Goal: Task Accomplishment & Management: Manage account settings

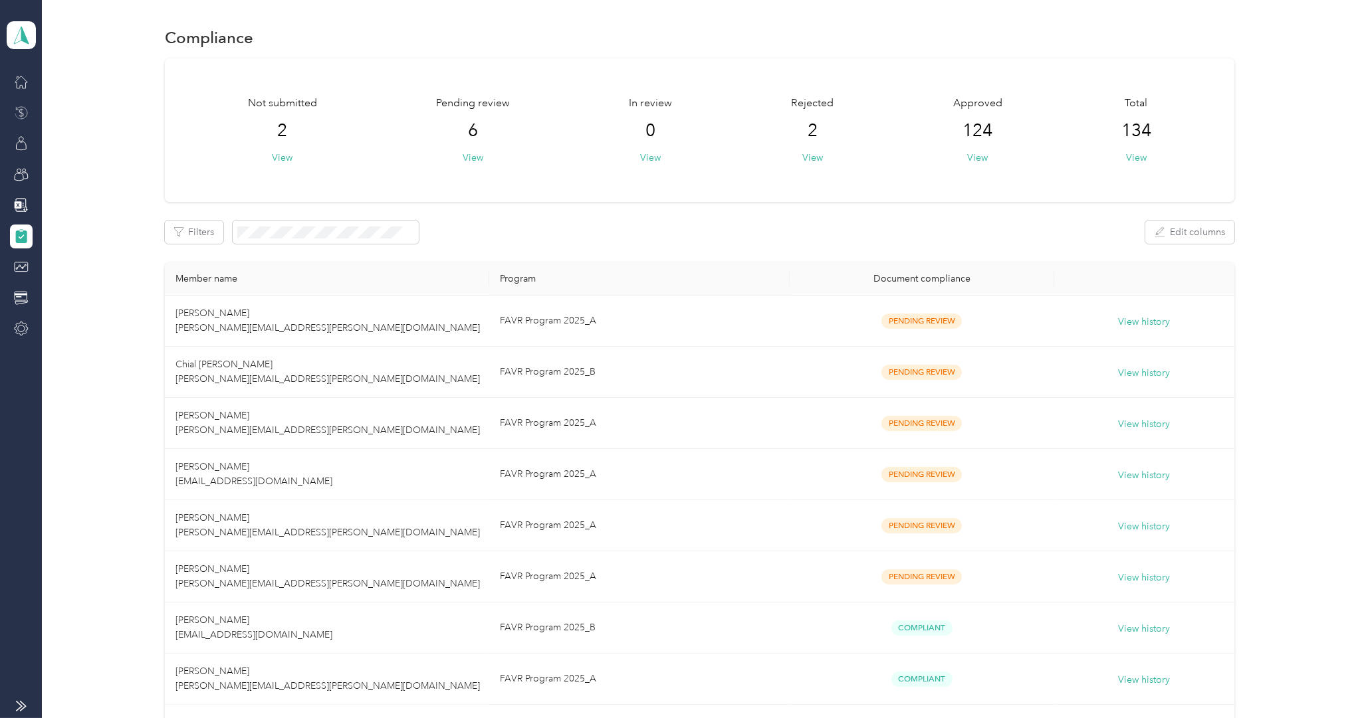
click at [21, 108] on icon at bounding box center [21, 112] width 5 height 9
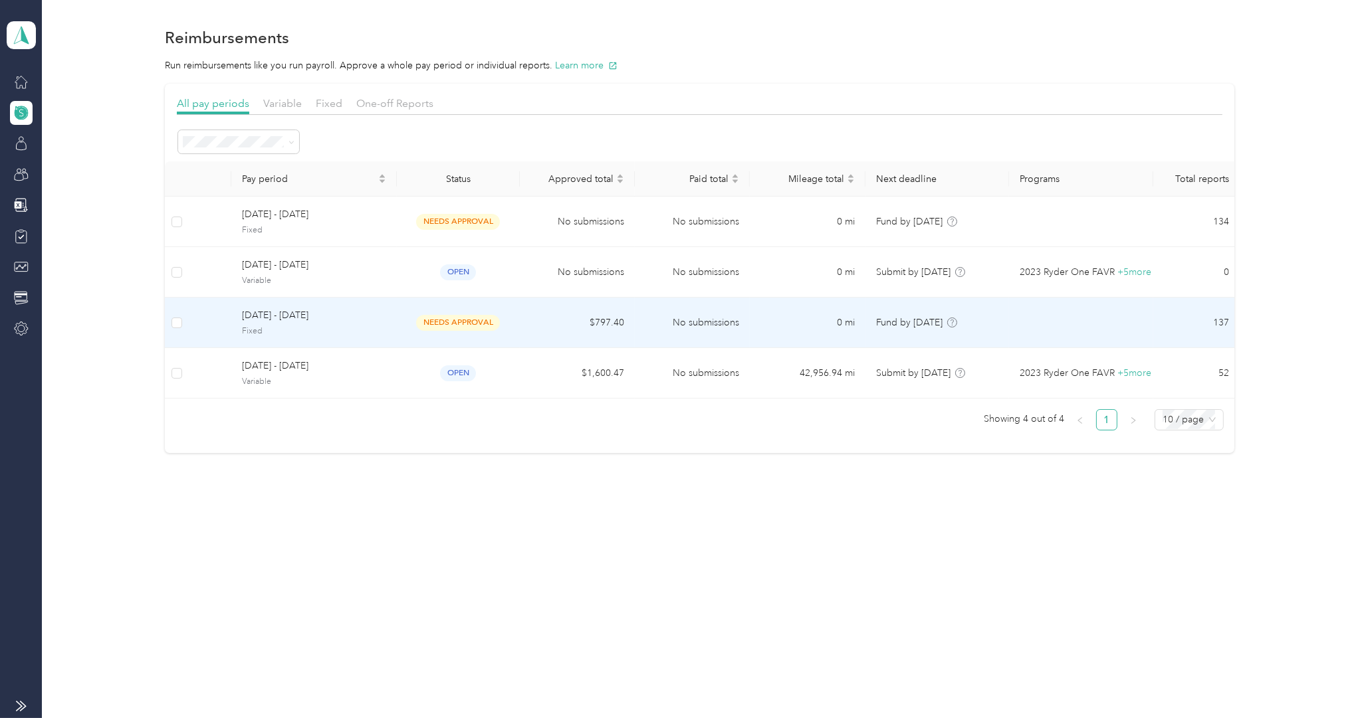
click at [291, 316] on span "[DATE] - [DATE]" at bounding box center [314, 315] width 144 height 15
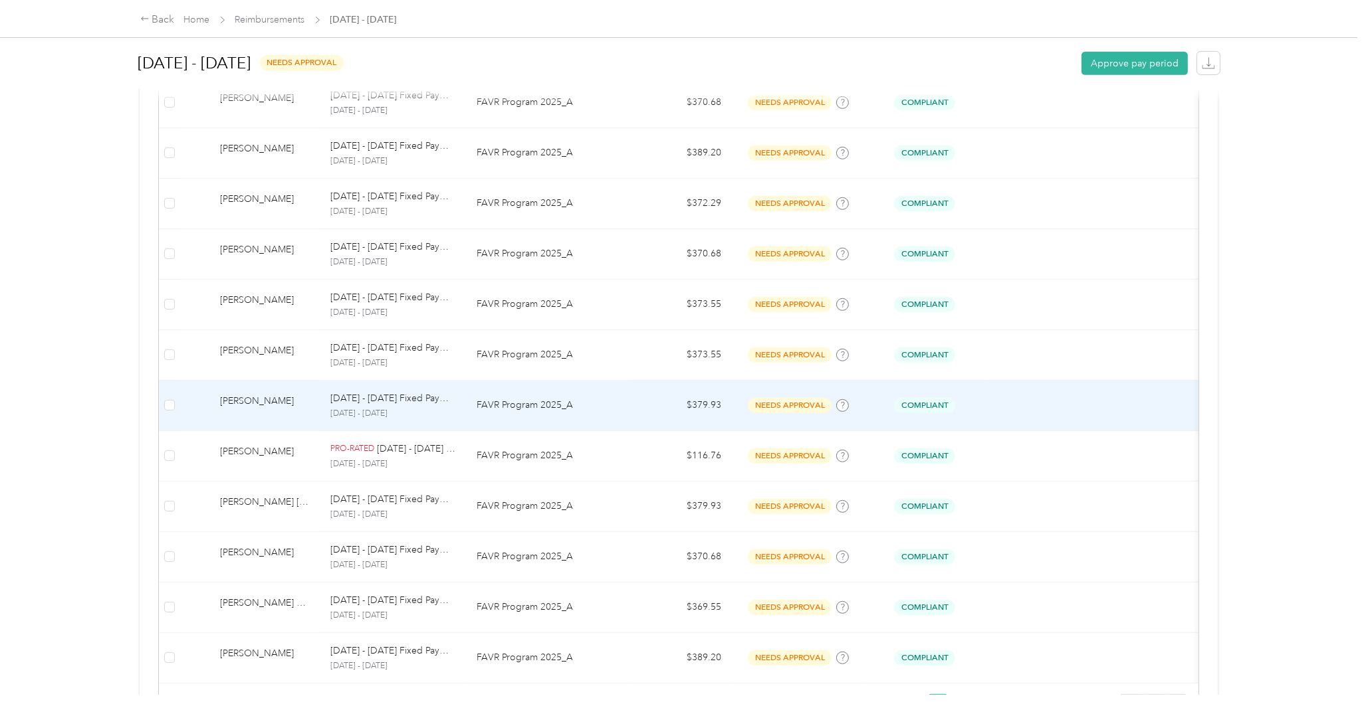
scroll to position [1118, 0]
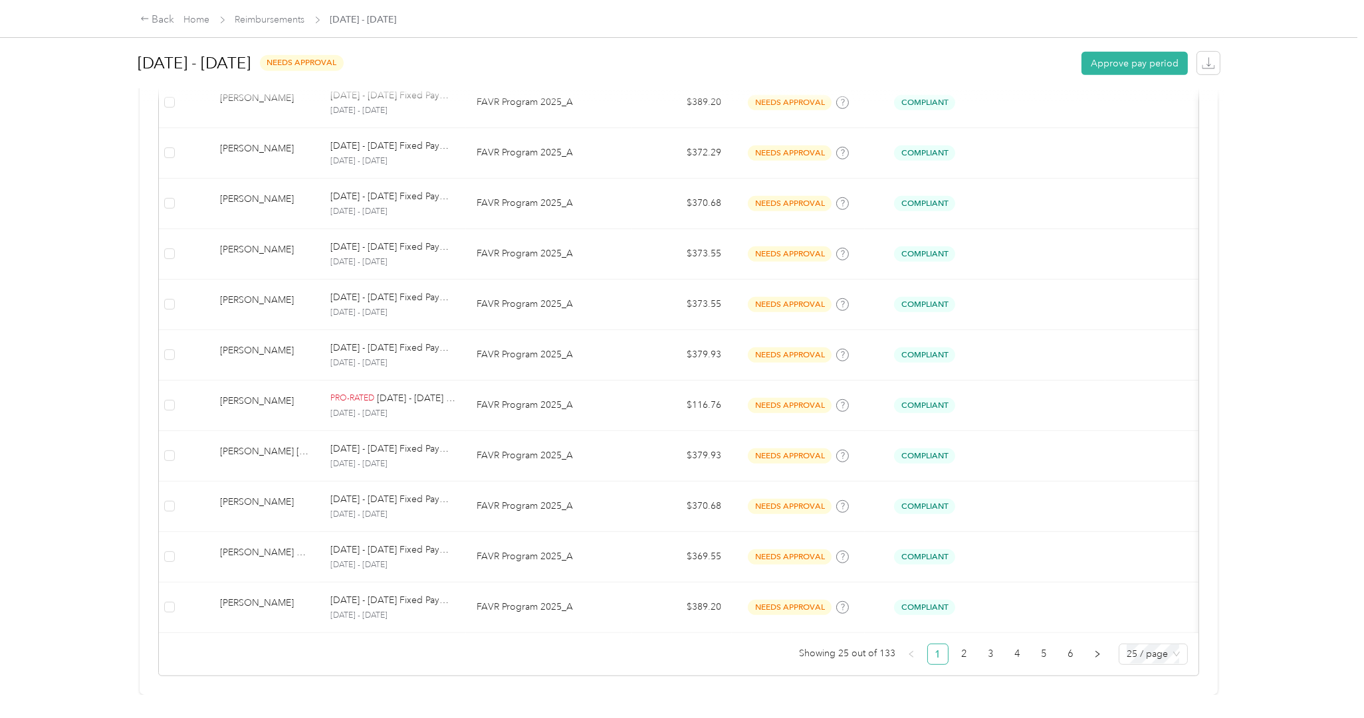
click at [960, 644] on ul "Showing 25 out of 133 1 2 3 4 5 6 25 / page" at bounding box center [673, 654] width 1029 height 21
click at [954, 645] on link "2" at bounding box center [964, 655] width 20 height 20
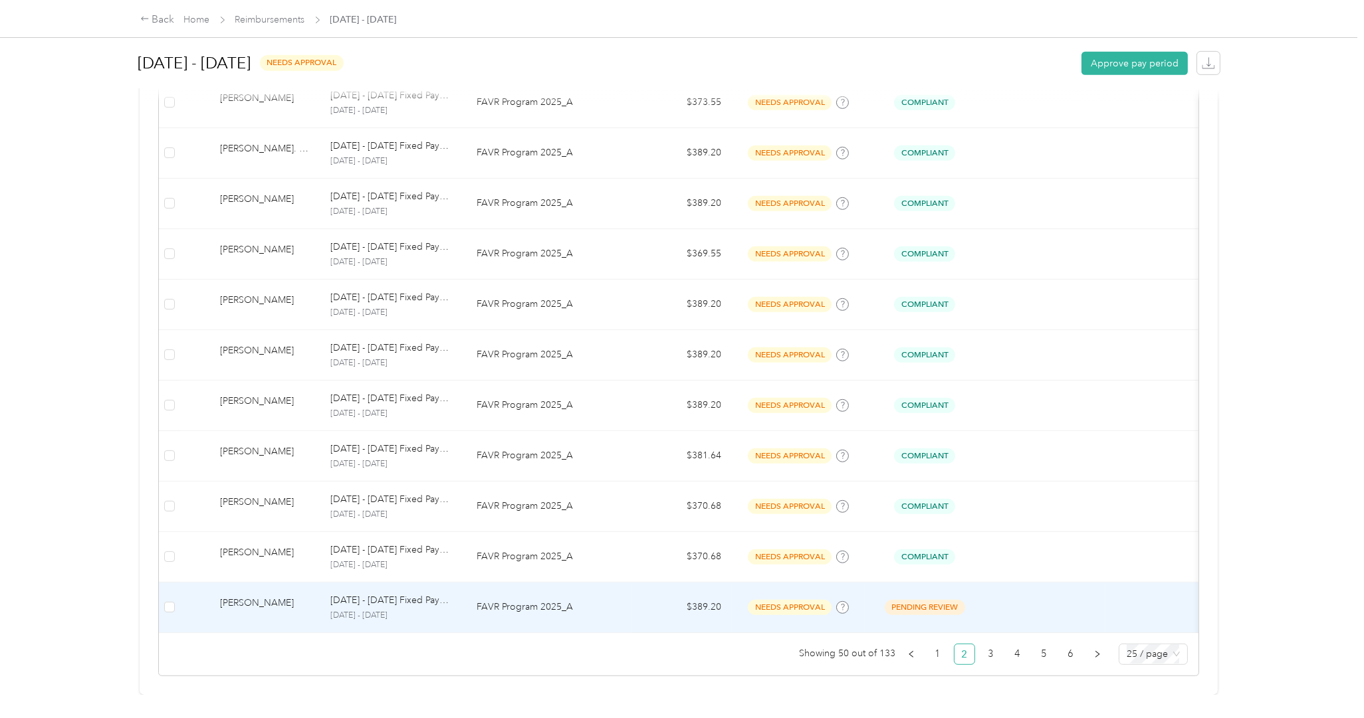
scroll to position [1118, 0]
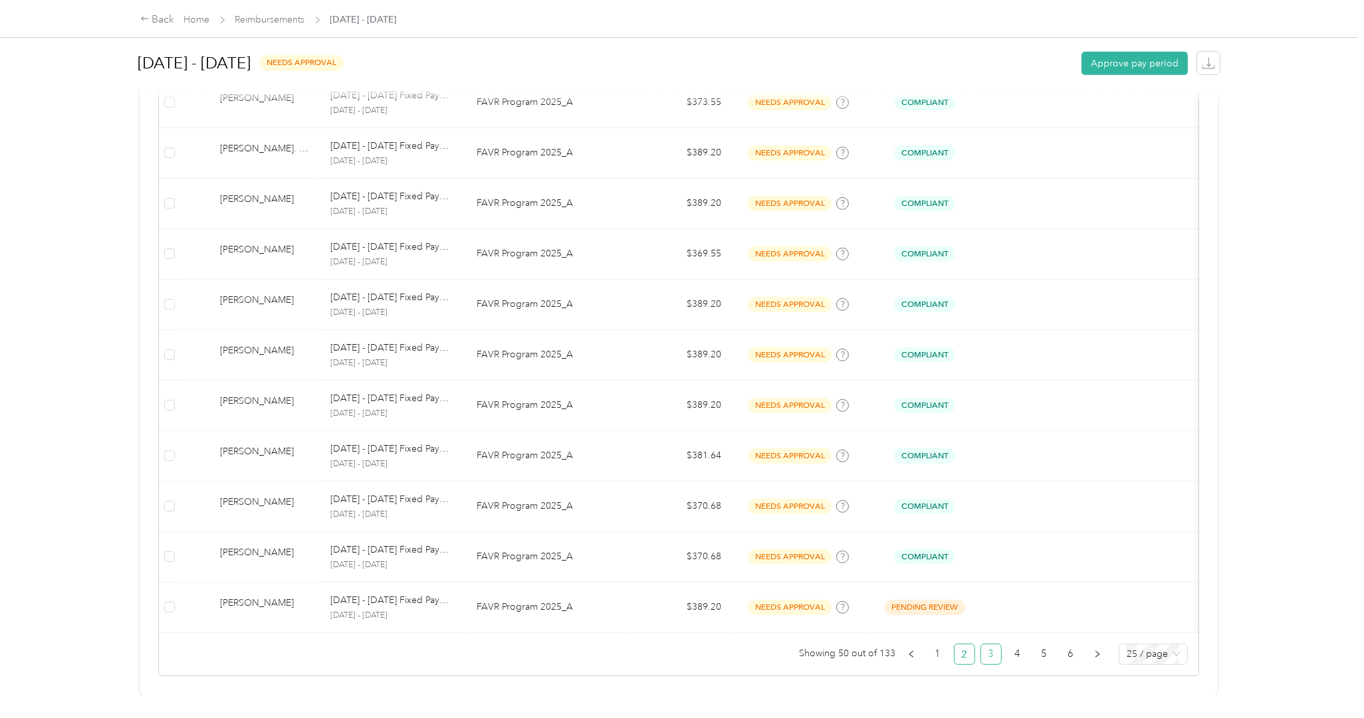
click at [981, 645] on link "3" at bounding box center [991, 655] width 20 height 20
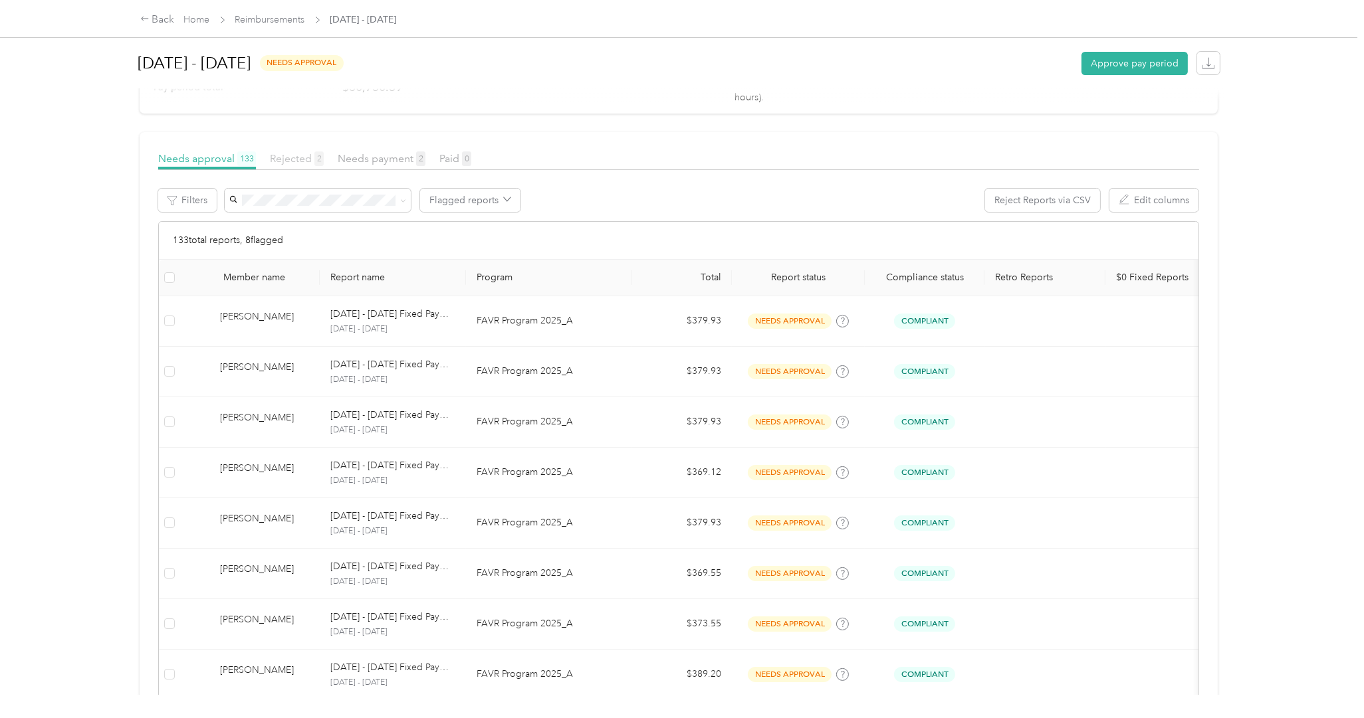
click at [314, 160] on span "2" at bounding box center [318, 159] width 9 height 15
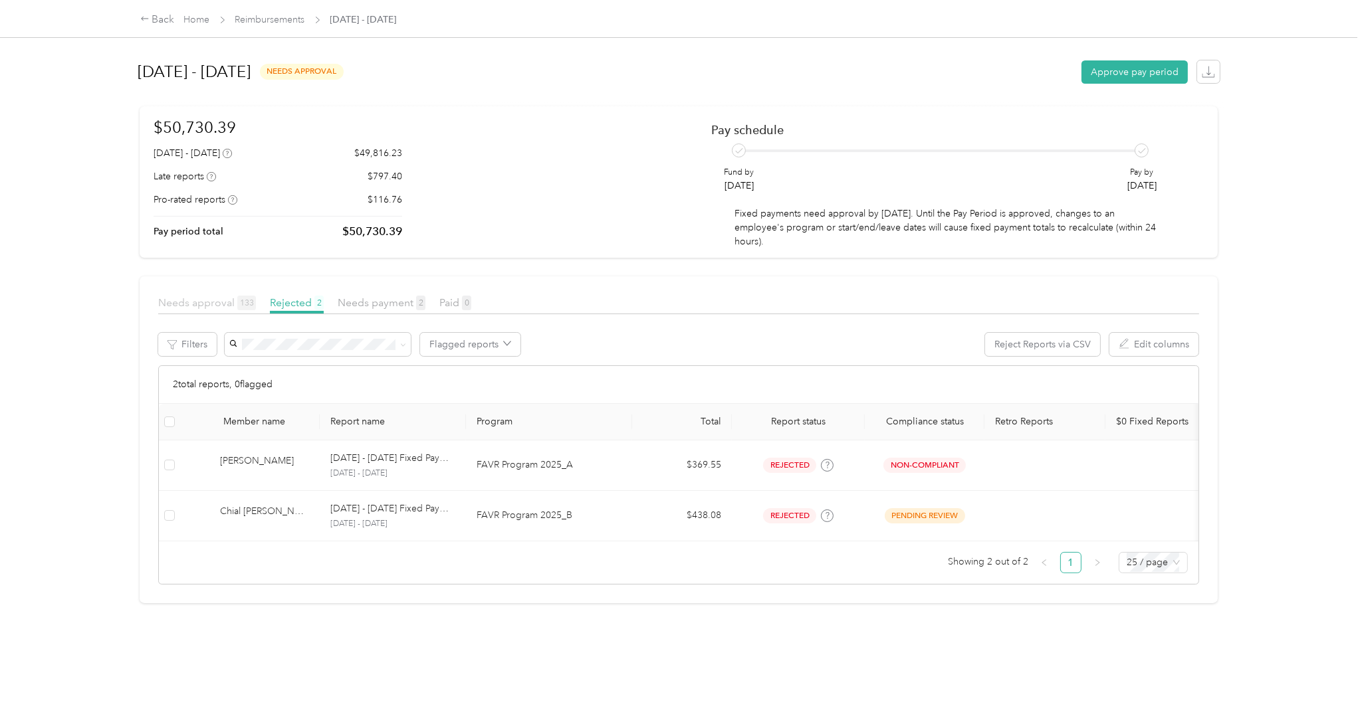
click at [216, 304] on span "Needs approval 133" at bounding box center [207, 302] width 98 height 13
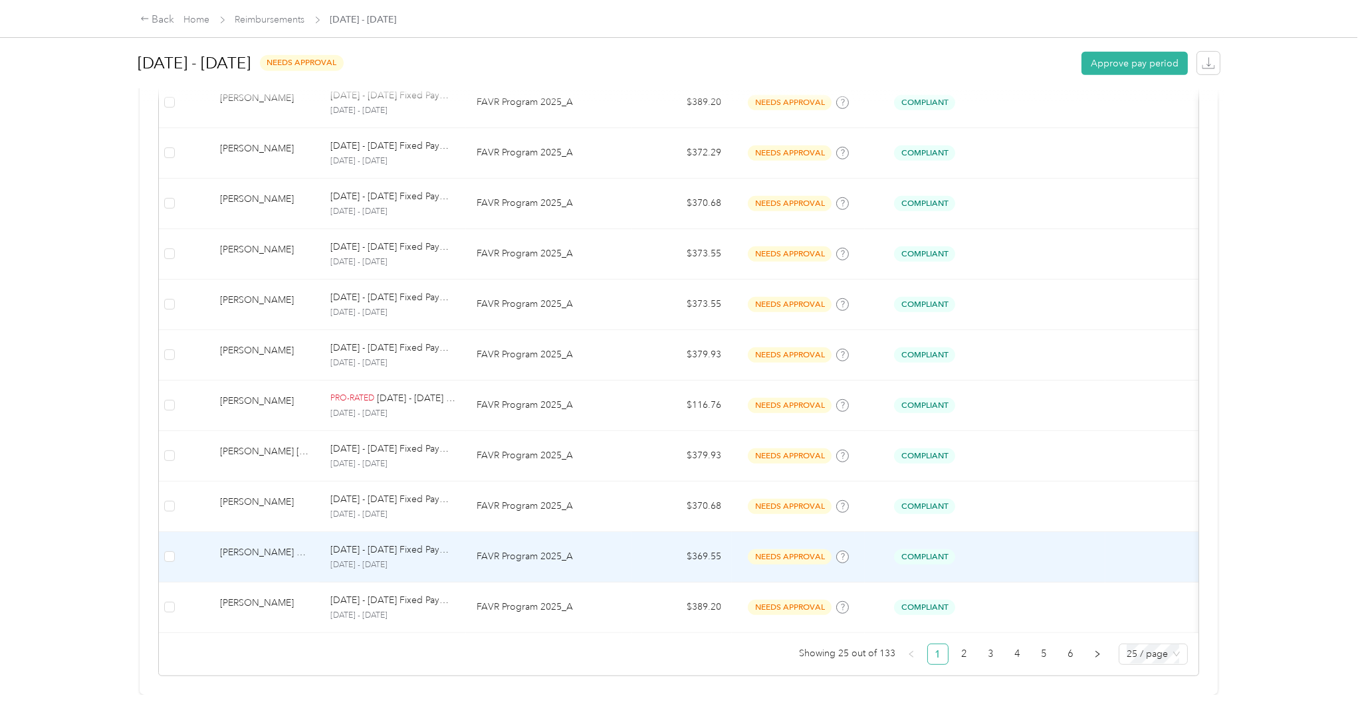
scroll to position [1118, 0]
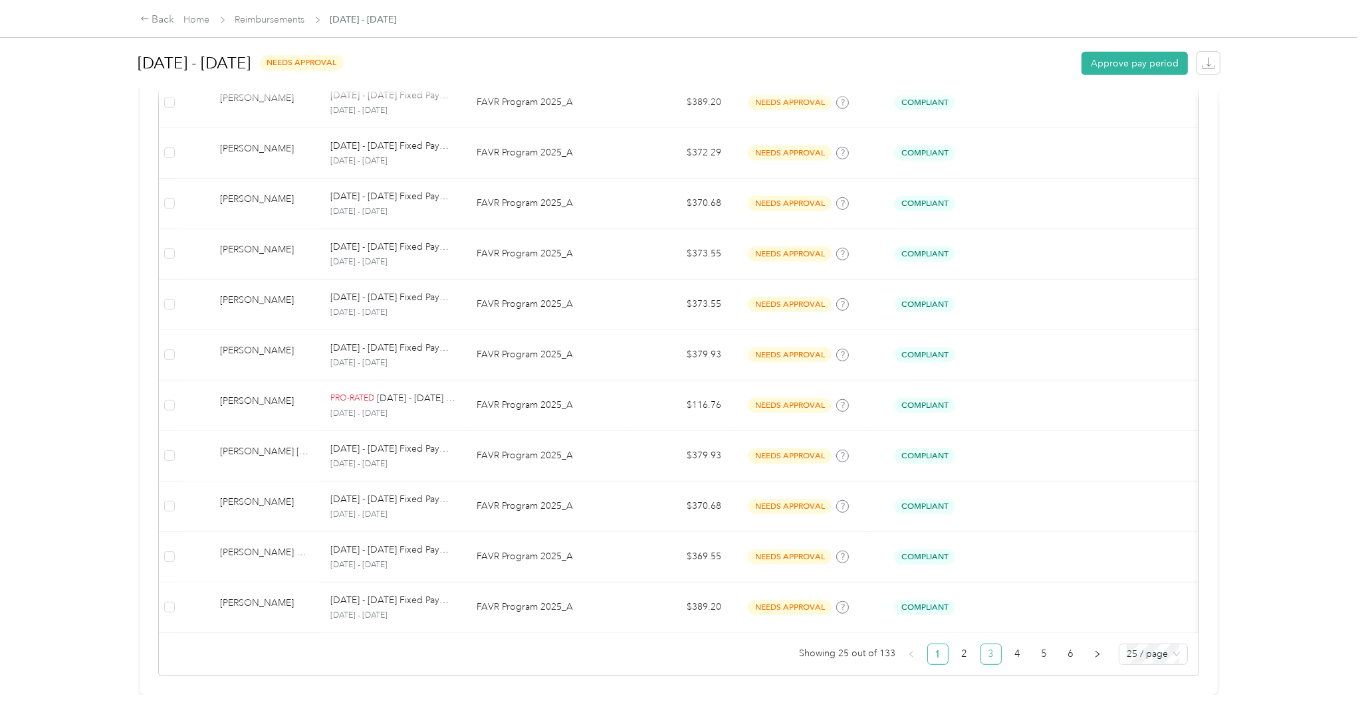
click at [981, 645] on link "3" at bounding box center [991, 655] width 20 height 20
click at [1008, 645] on link "4" at bounding box center [1018, 655] width 20 height 20
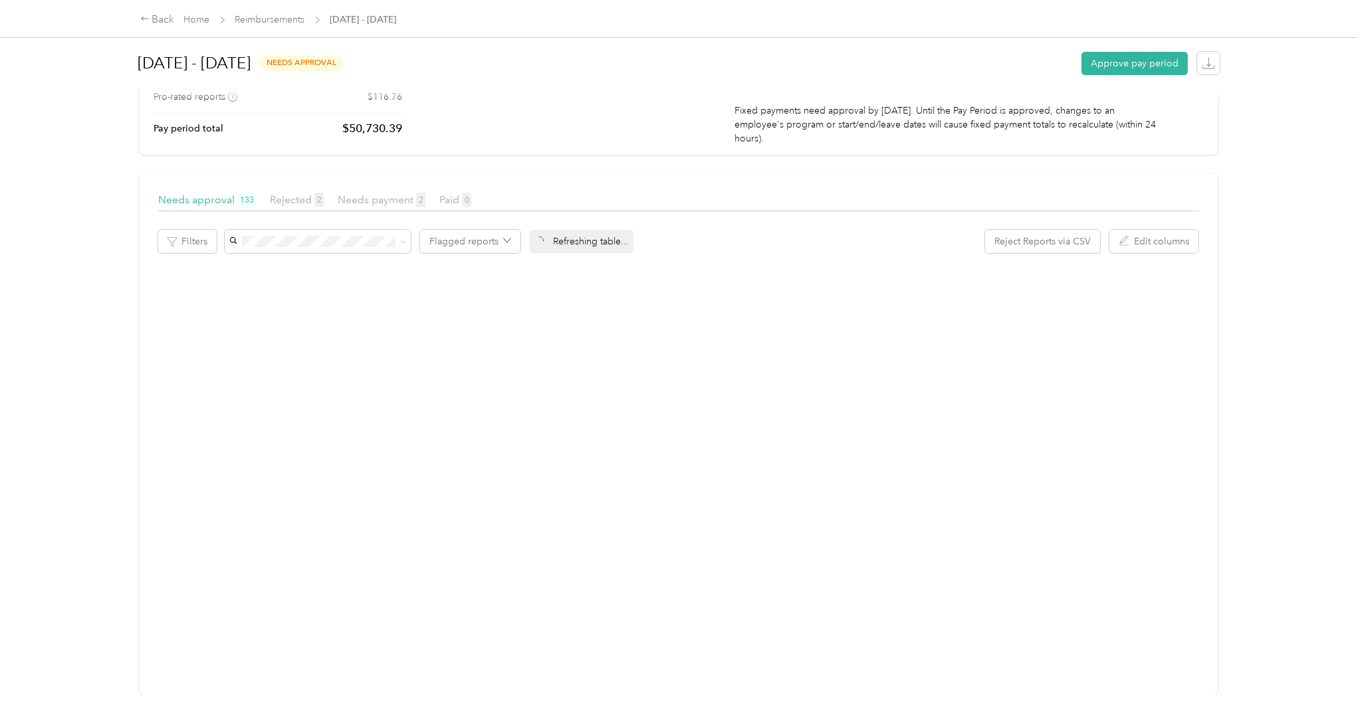
scroll to position [144, 0]
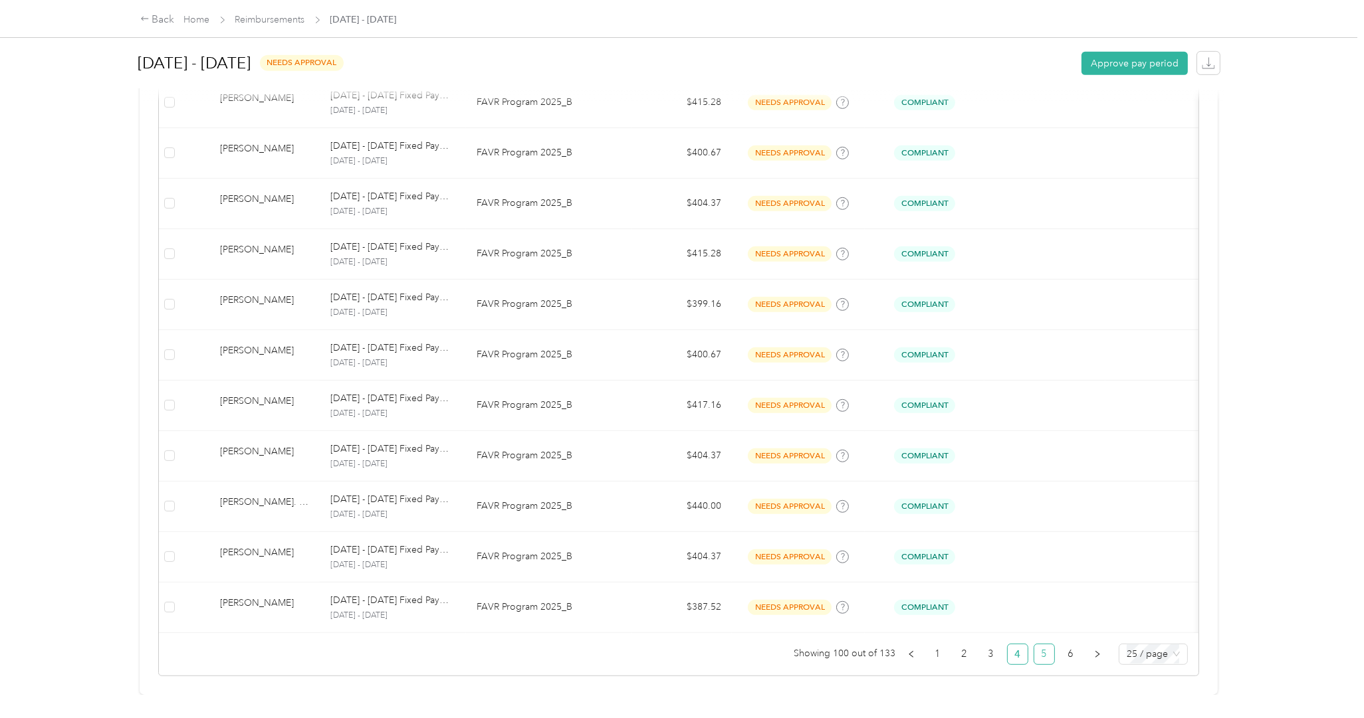
click at [1034, 645] on link "5" at bounding box center [1044, 655] width 20 height 20
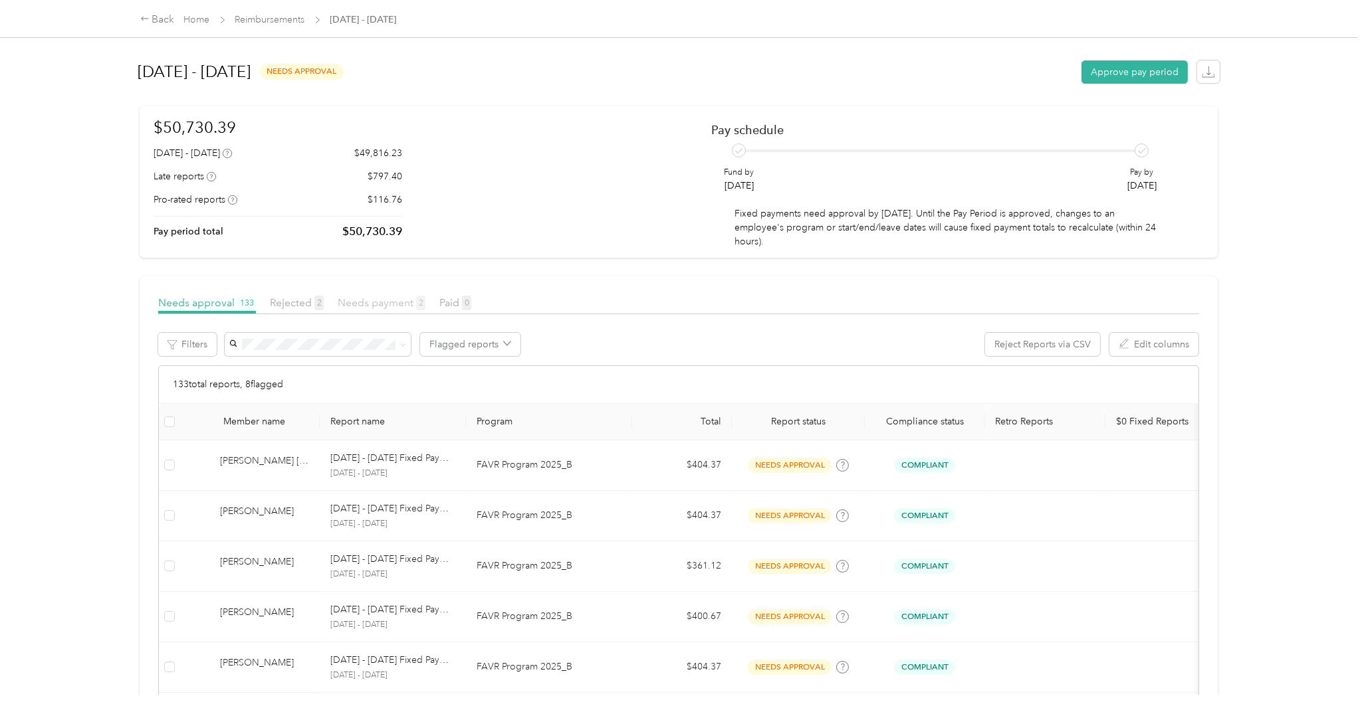
click at [379, 298] on span "Needs payment 2" at bounding box center [382, 302] width 88 height 13
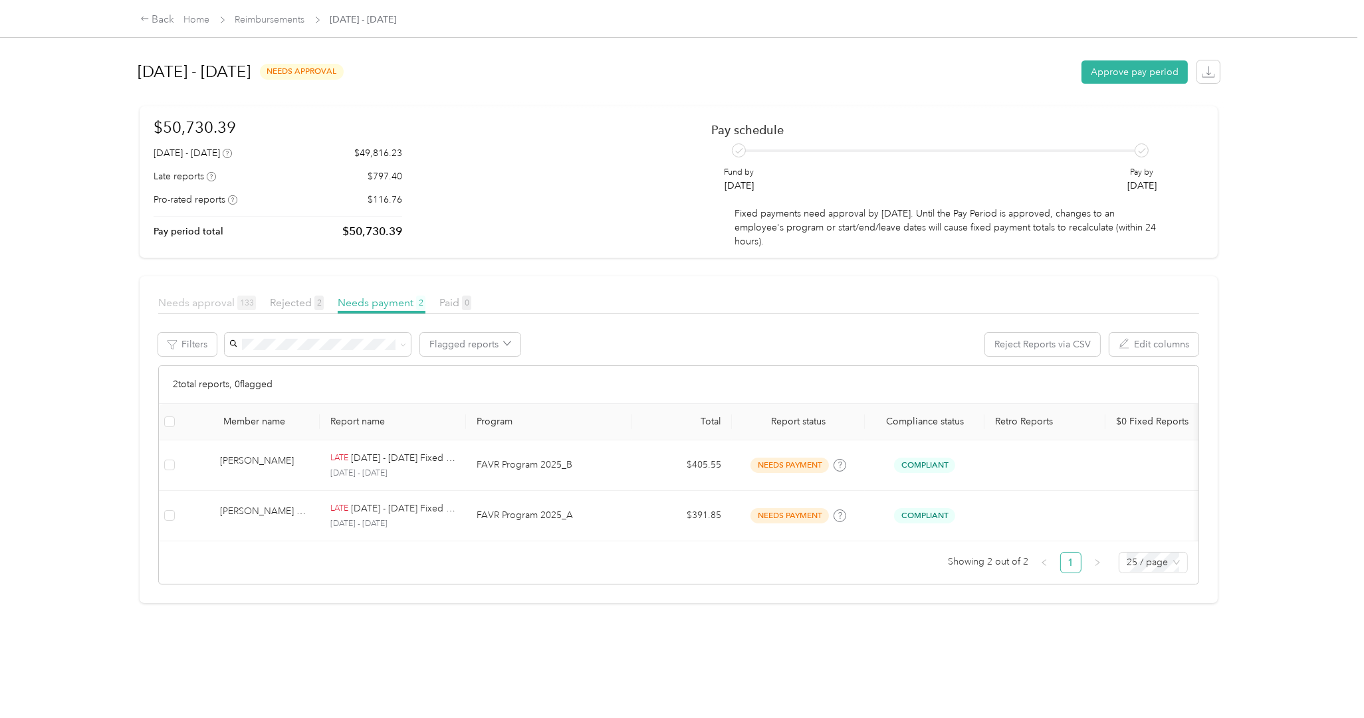
click at [215, 306] on span "Needs approval 133" at bounding box center [207, 302] width 98 height 13
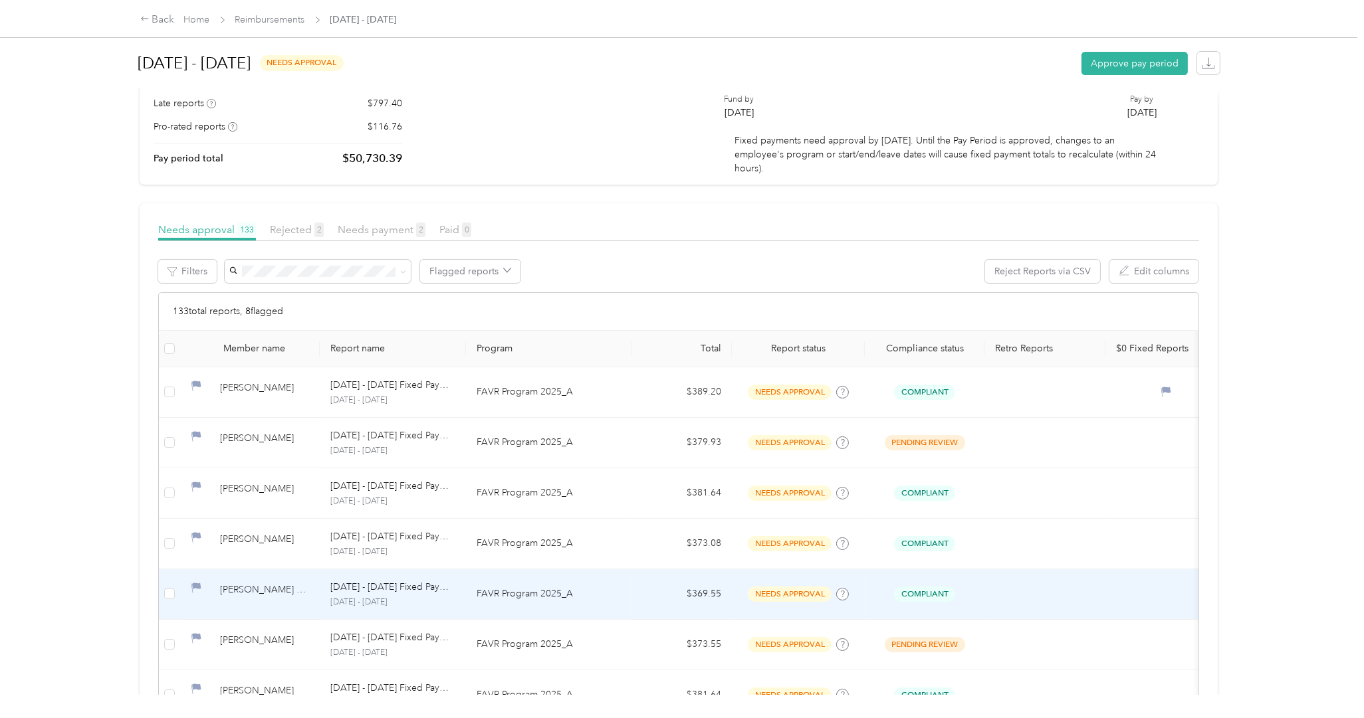
scroll to position [133, 0]
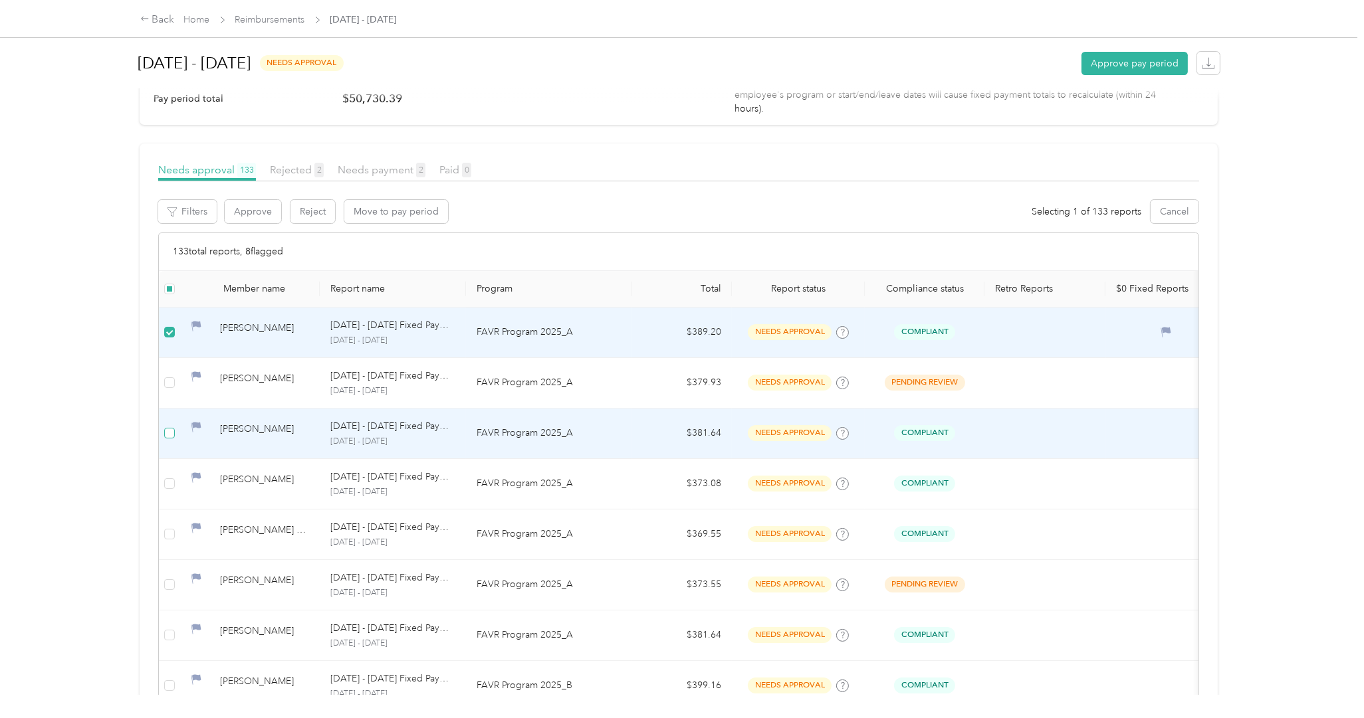
click at [171, 427] on label at bounding box center [169, 433] width 11 height 15
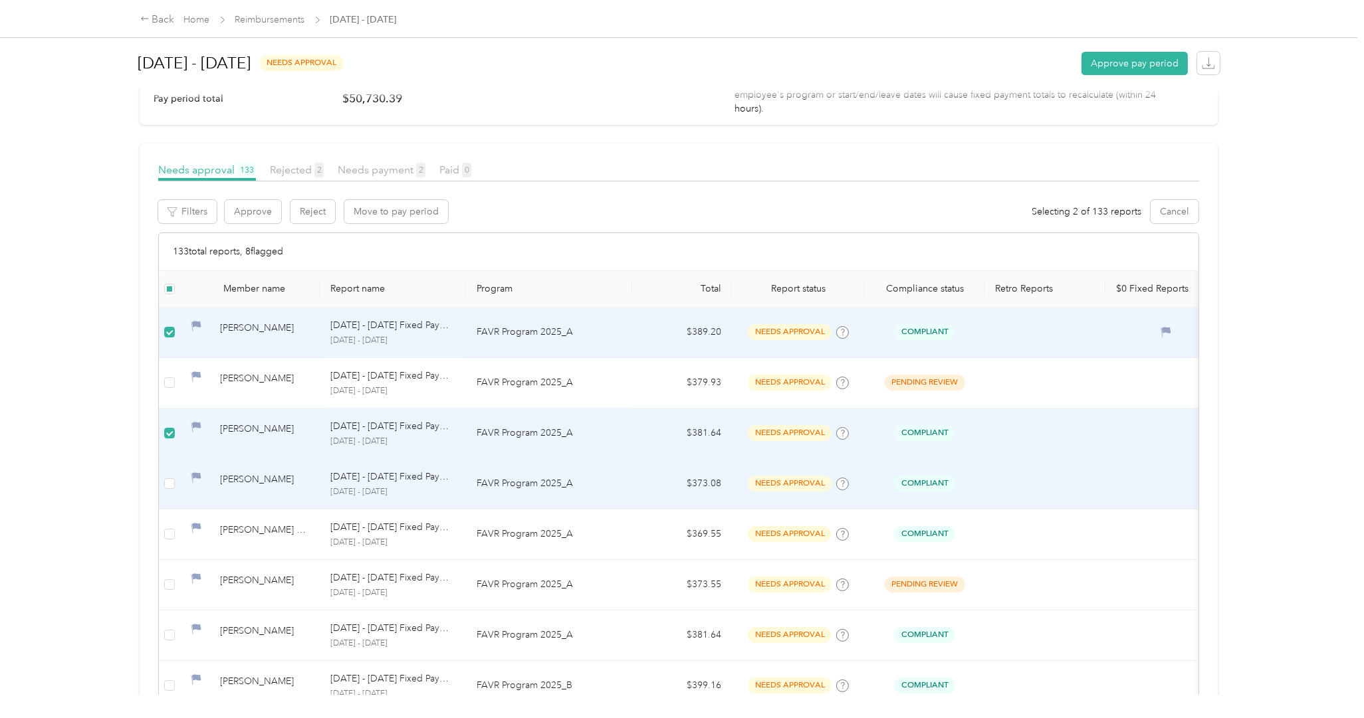
click at [175, 489] on td at bounding box center [169, 484] width 21 height 51
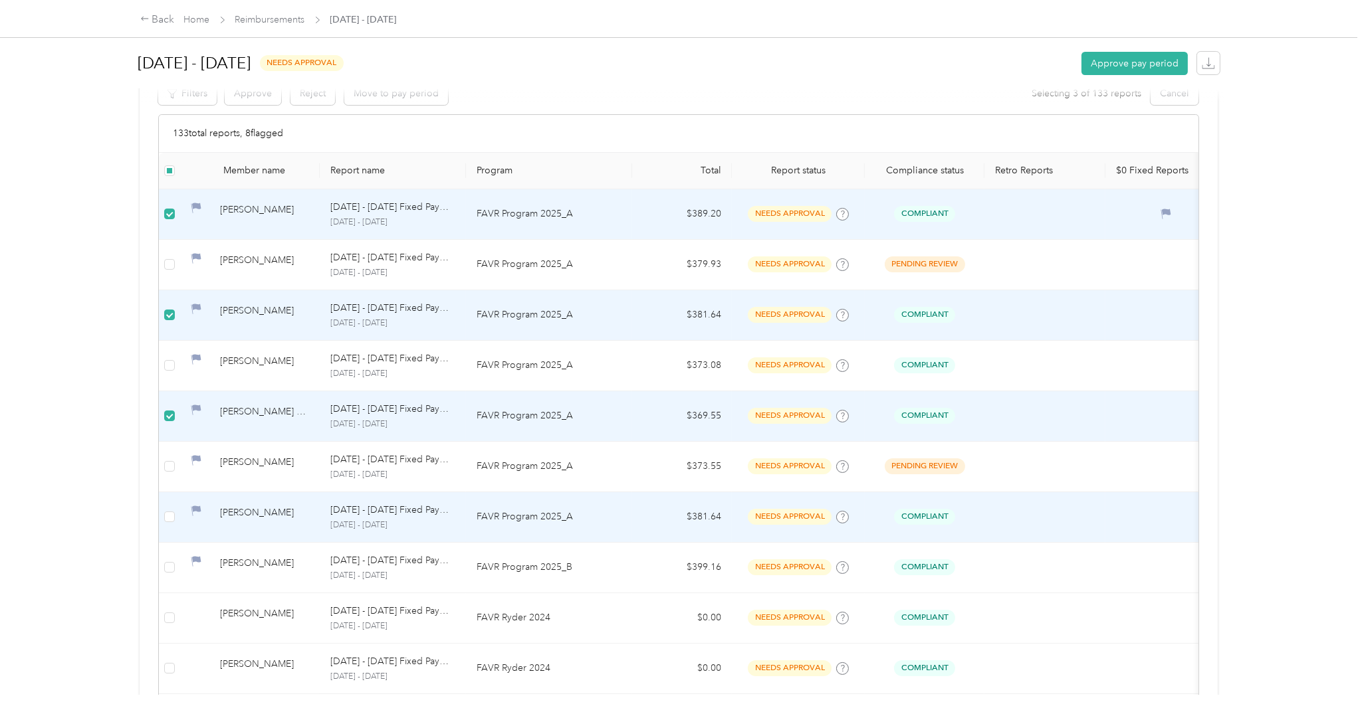
scroll to position [399, 0]
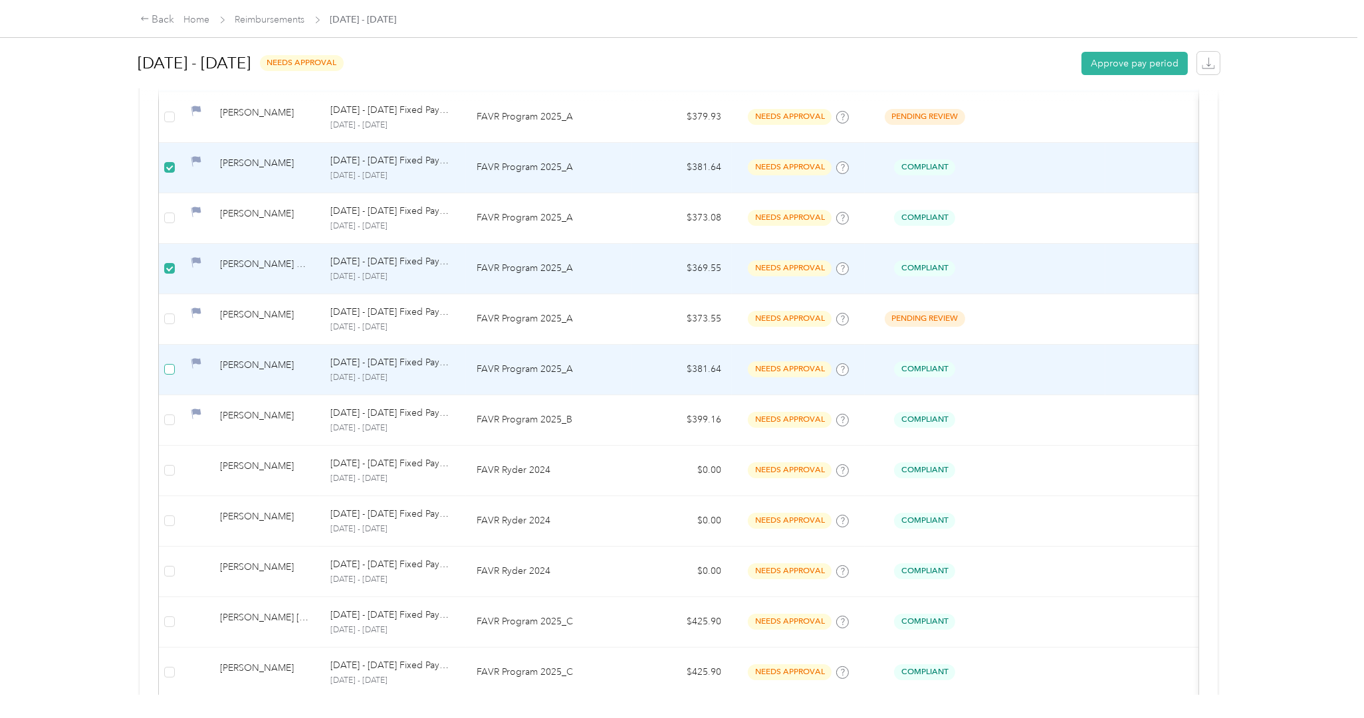
click at [169, 377] on label at bounding box center [169, 369] width 11 height 15
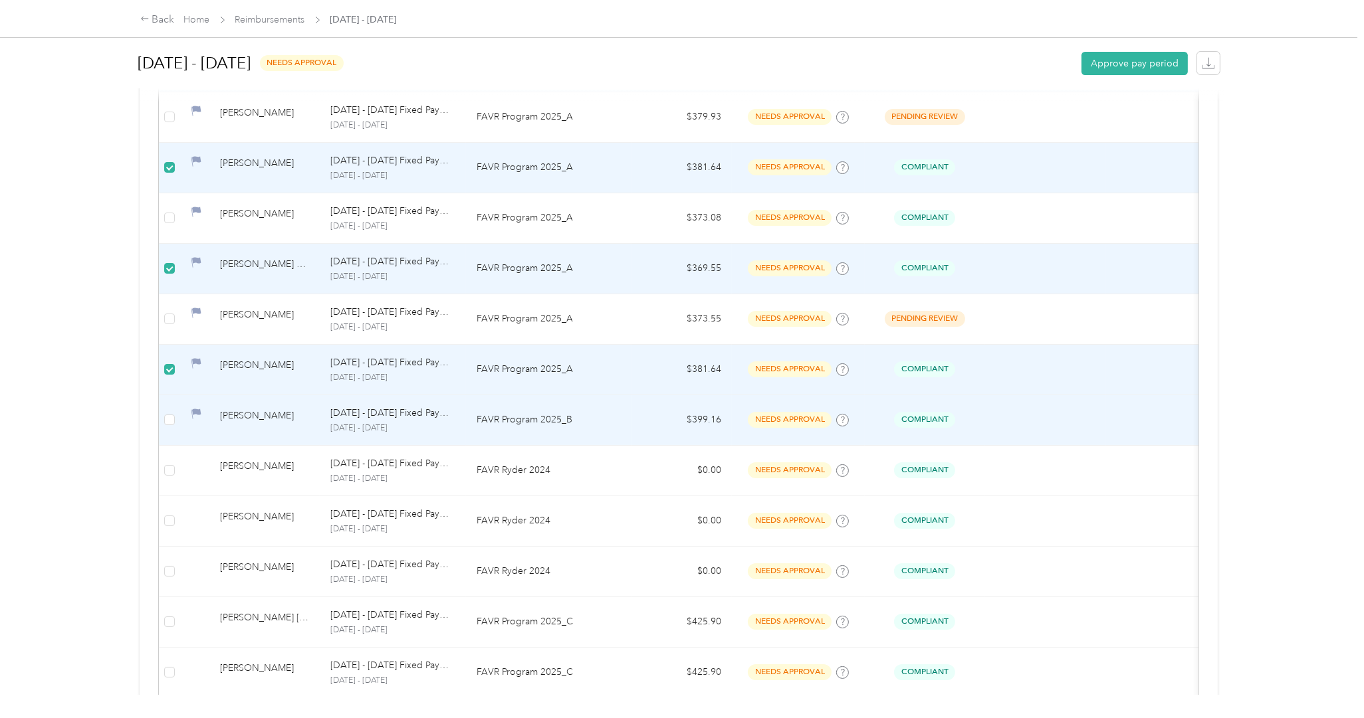
click at [165, 424] on td at bounding box center [169, 420] width 21 height 51
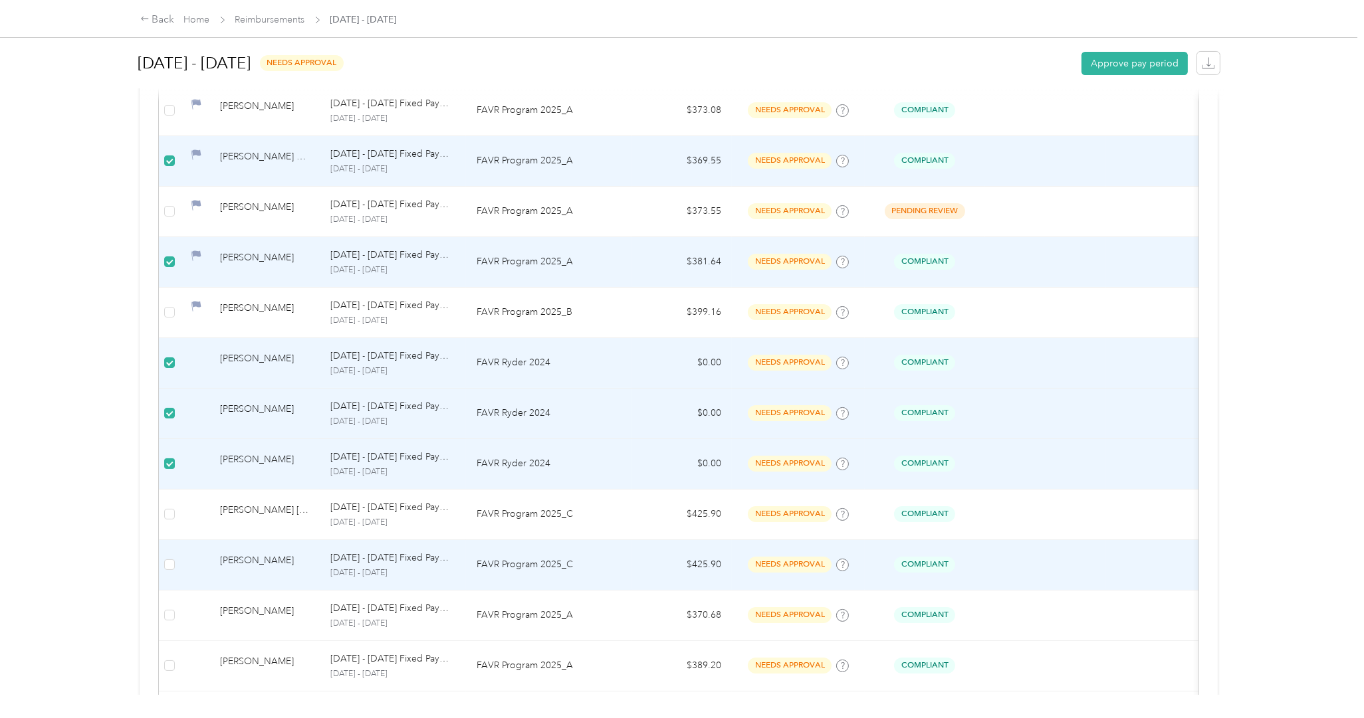
scroll to position [665, 0]
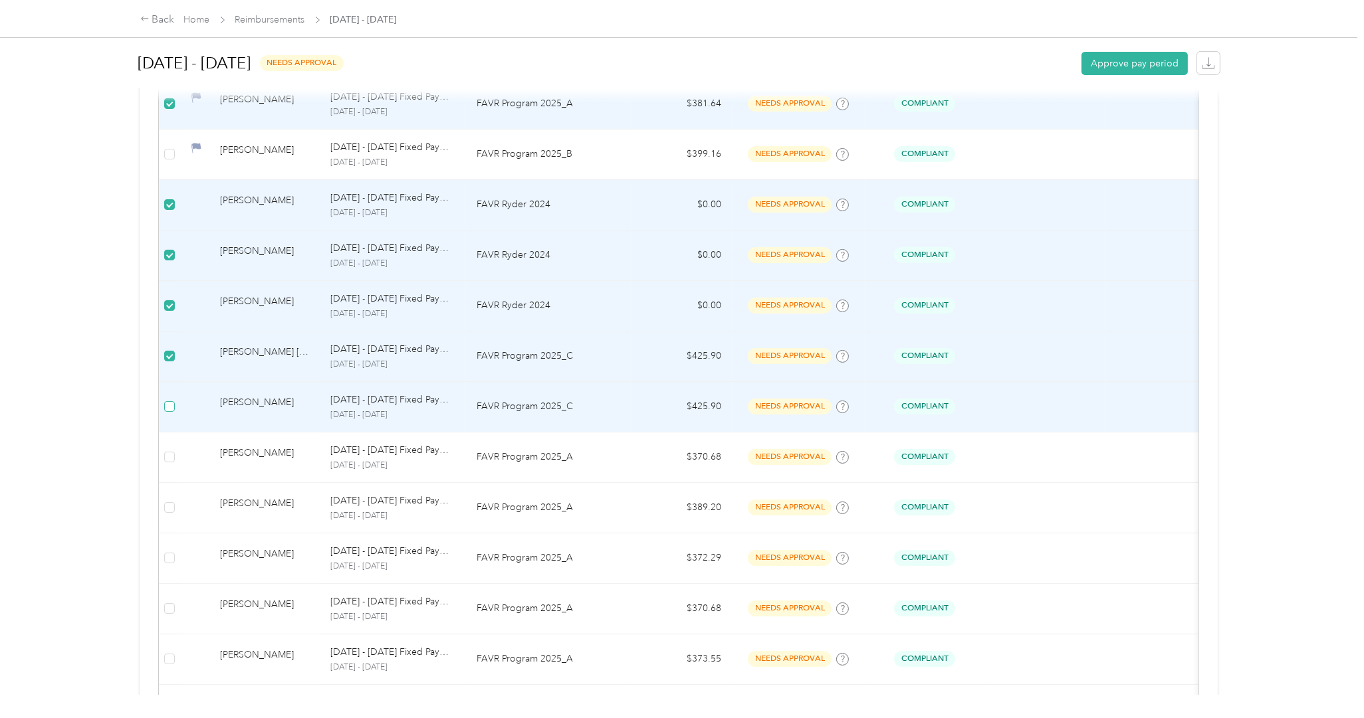
drag, startPoint x: 167, startPoint y: 417, endPoint x: 169, endPoint y: 443, distance: 25.3
click at [167, 419] on td at bounding box center [169, 407] width 21 height 51
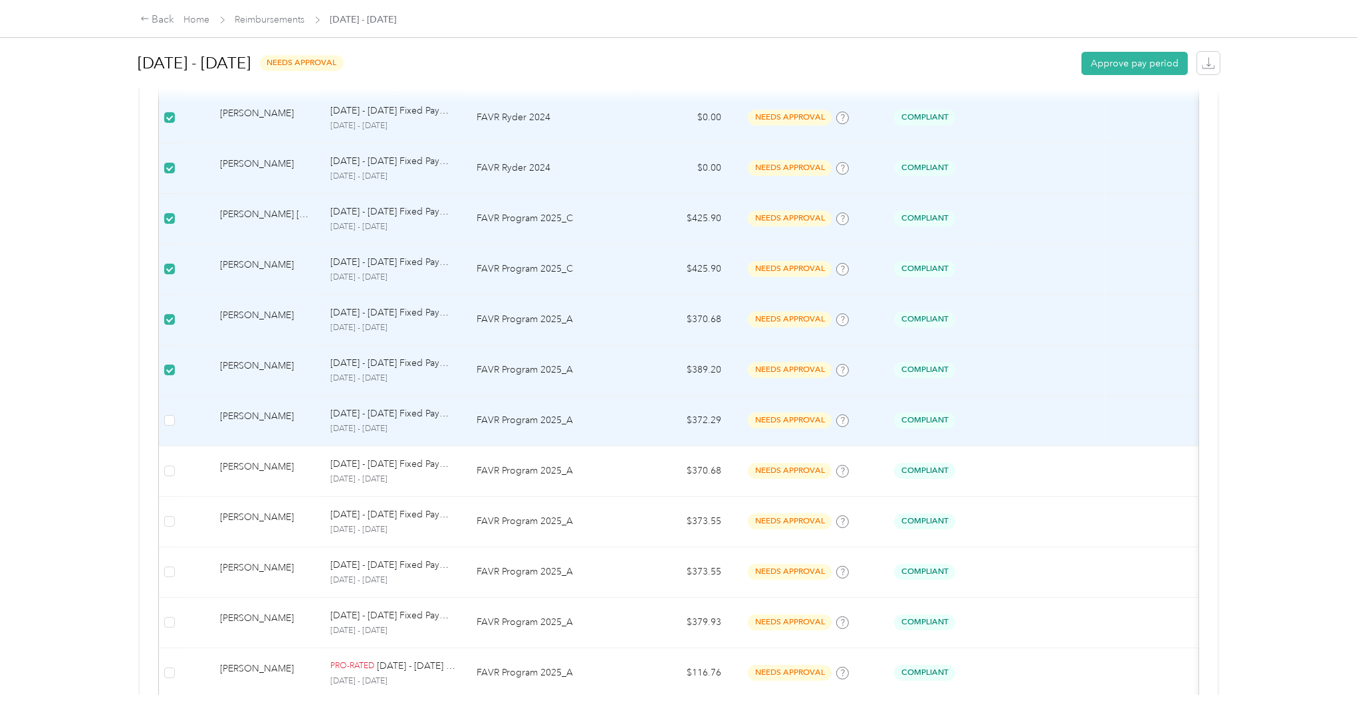
scroll to position [1118, 0]
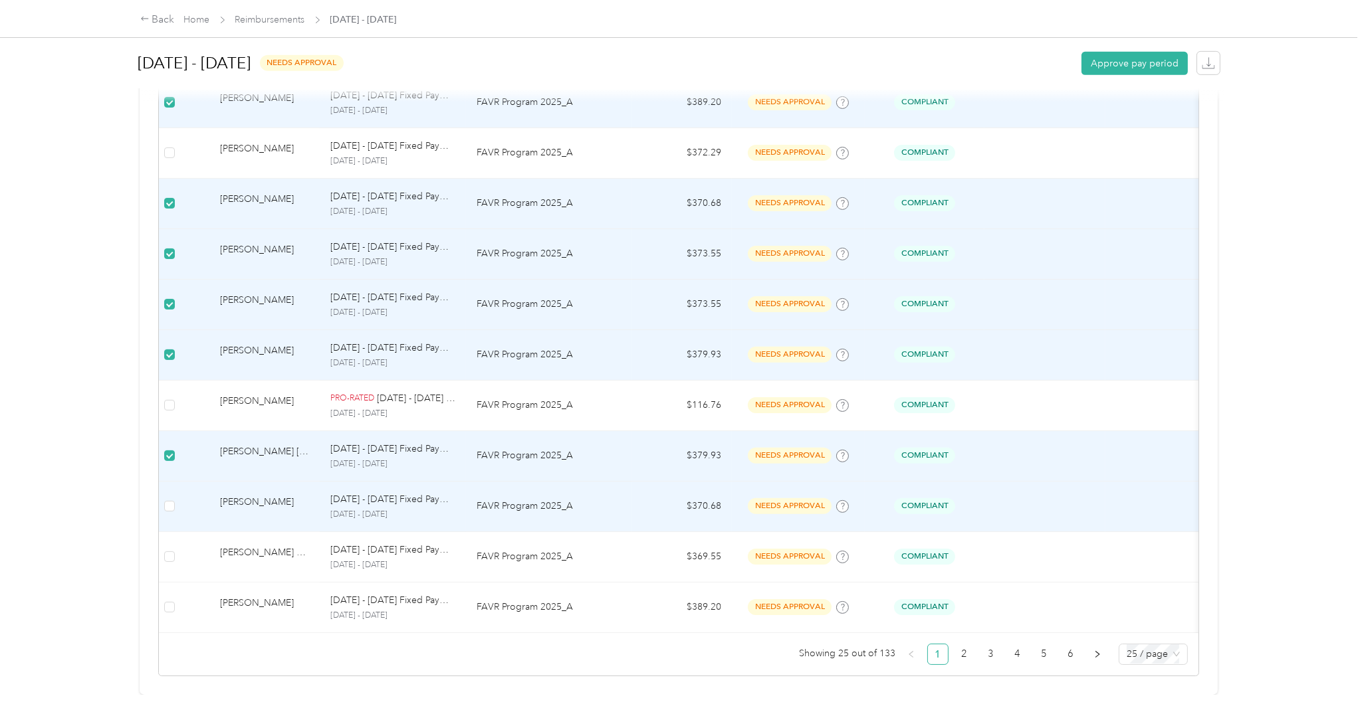
click at [176, 482] on td at bounding box center [169, 507] width 21 height 51
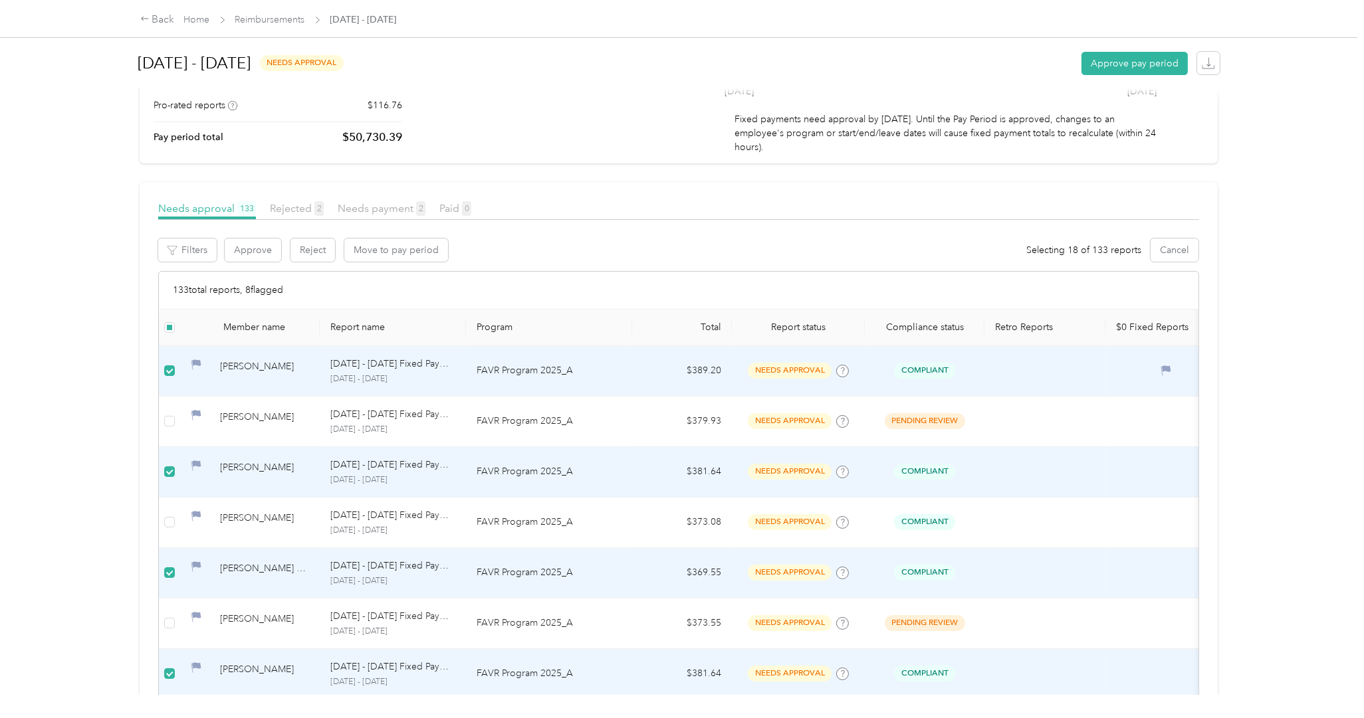
scroll to position [0, 0]
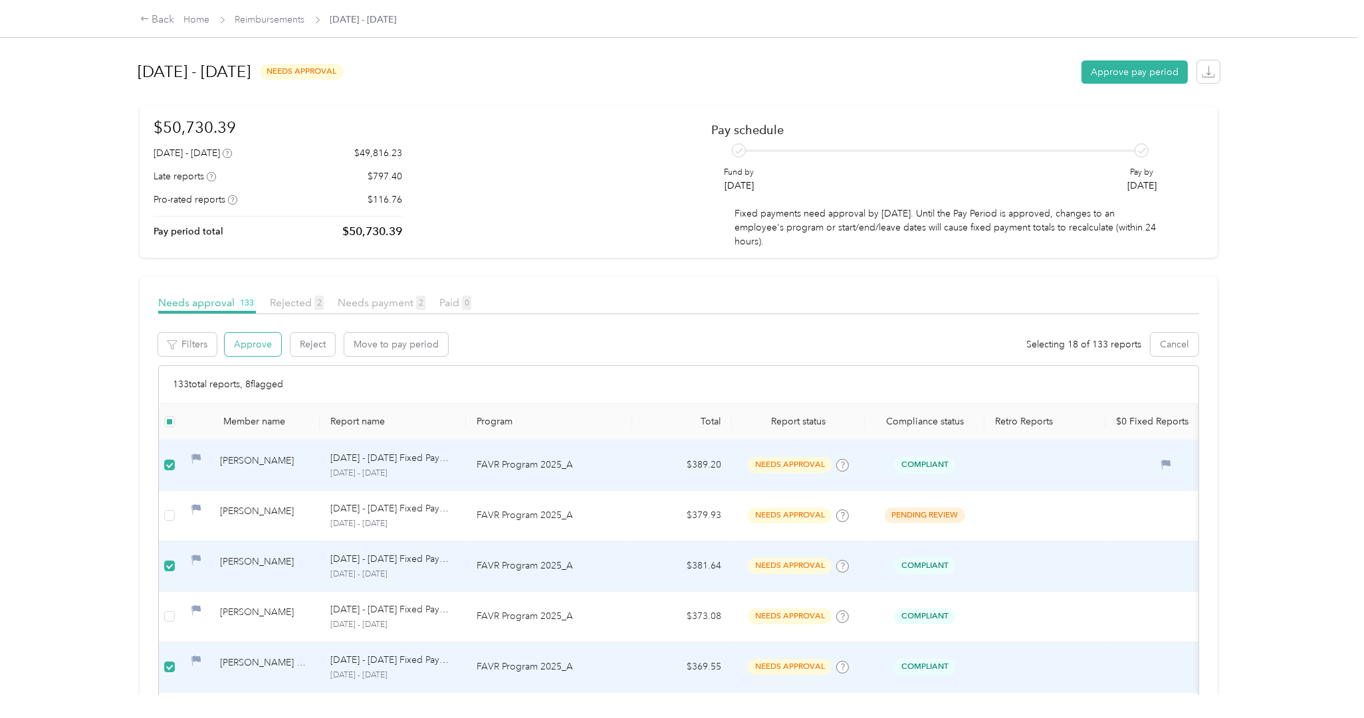
click at [244, 337] on button "Approve" at bounding box center [253, 344] width 56 height 23
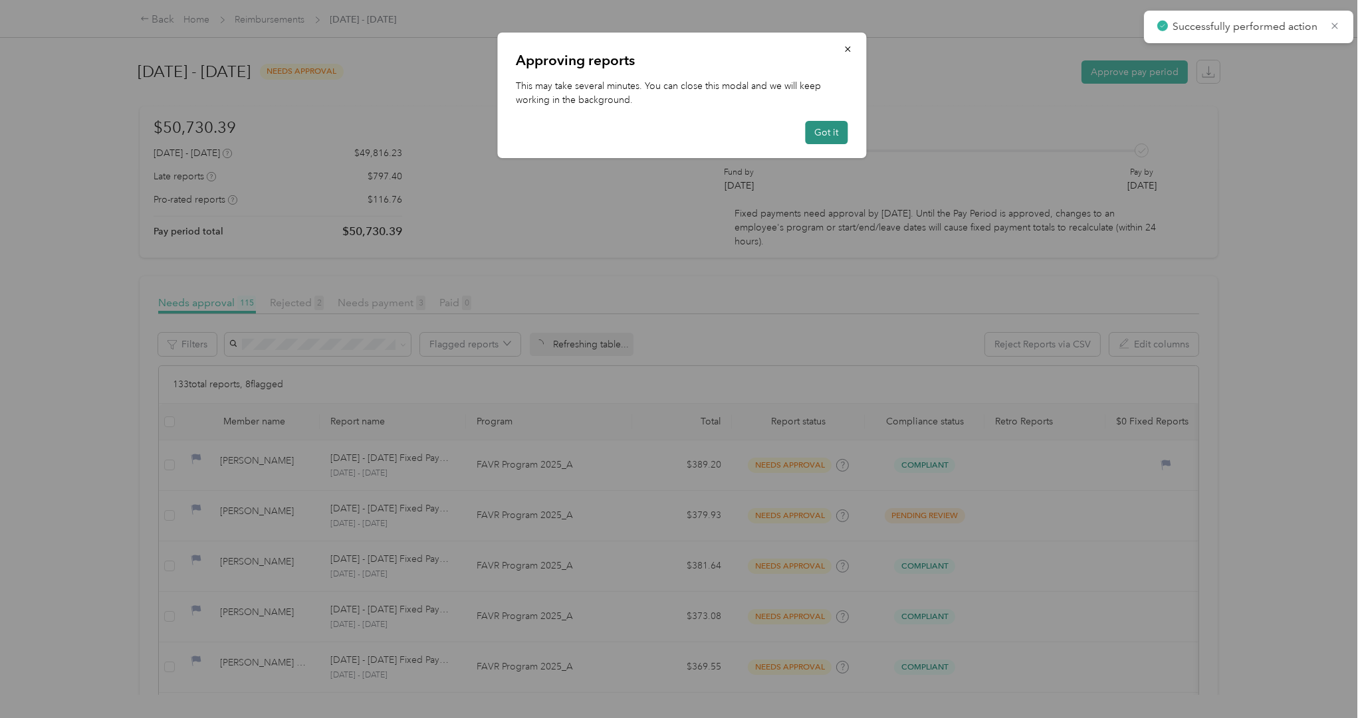
click at [827, 130] on button "Got it" at bounding box center [827, 132] width 43 height 23
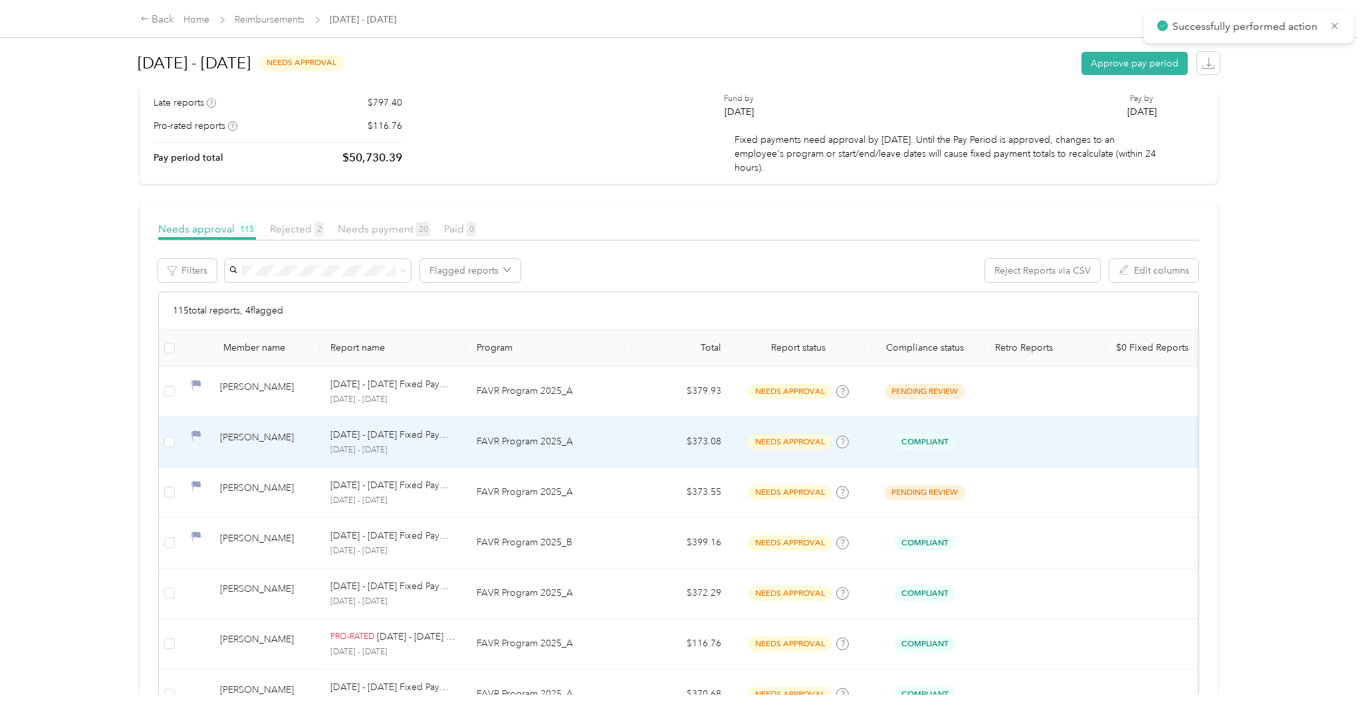
scroll to position [133, 0]
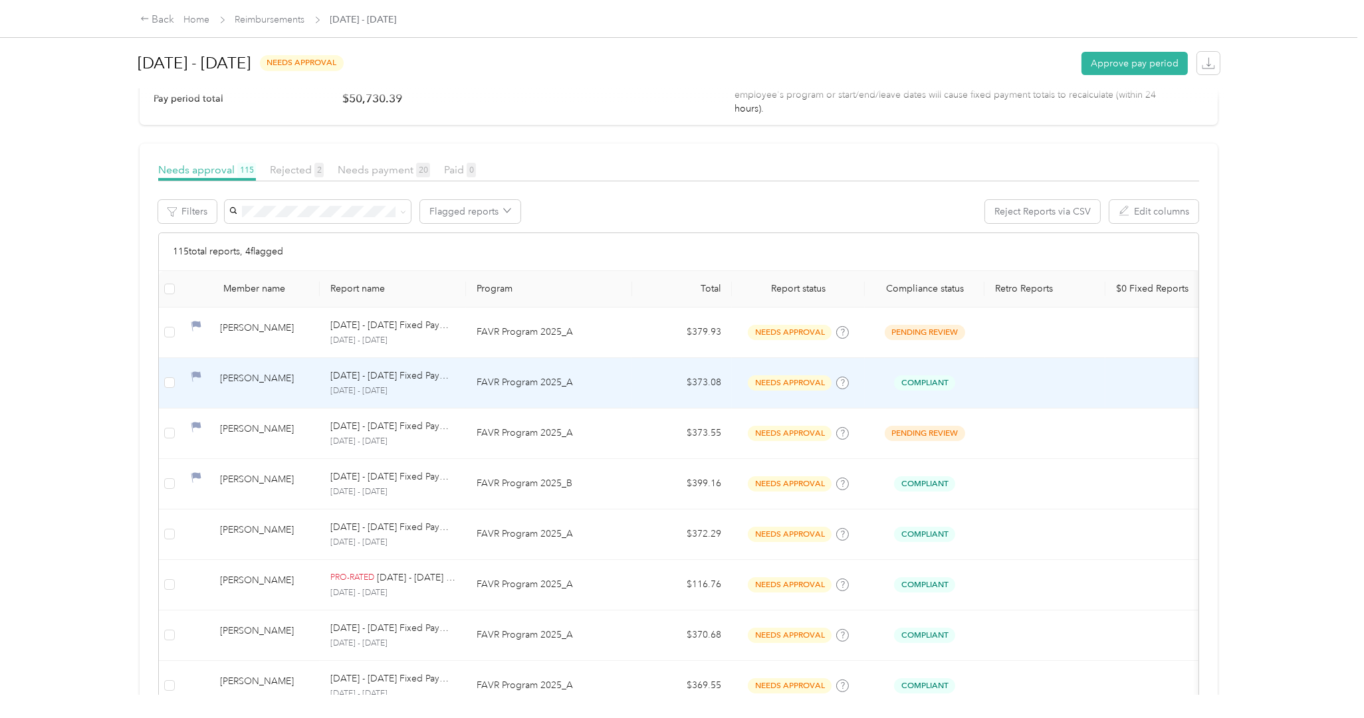
click at [161, 384] on td at bounding box center [169, 383] width 21 height 51
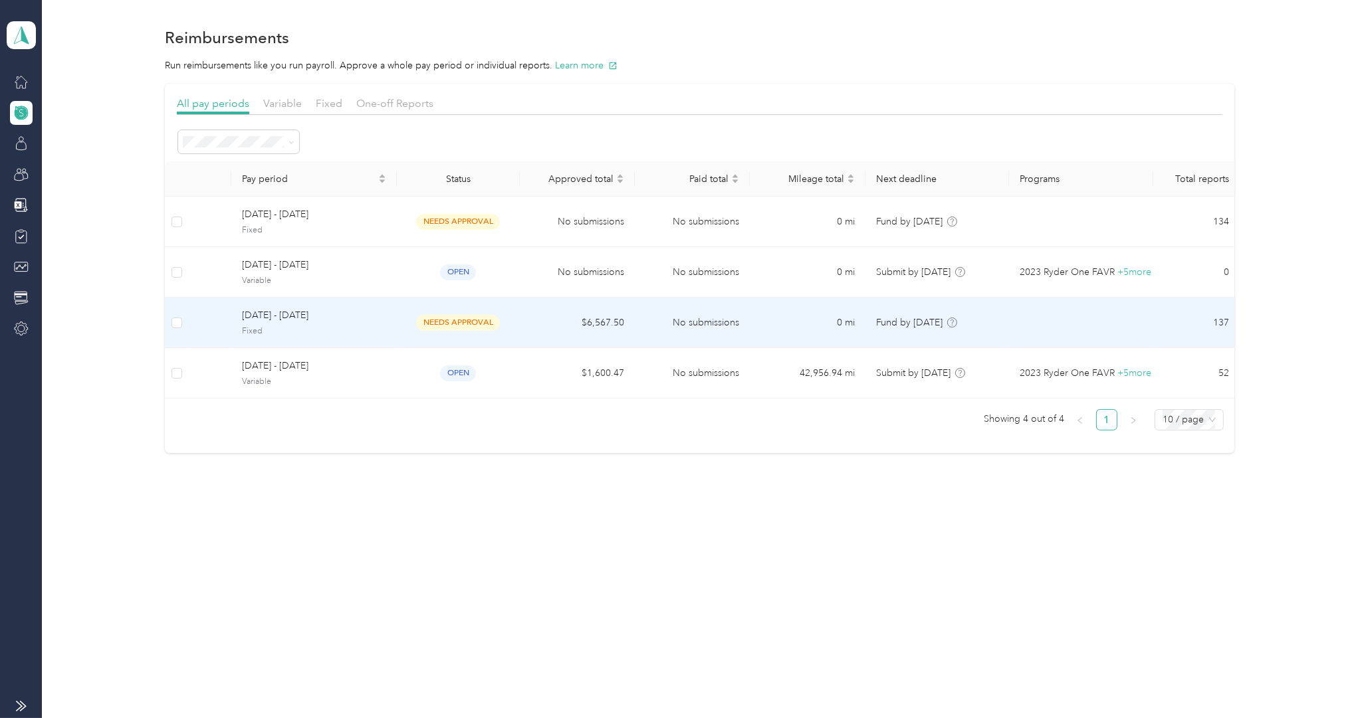
click at [265, 312] on span "[DATE] - [DATE]" at bounding box center [314, 315] width 144 height 15
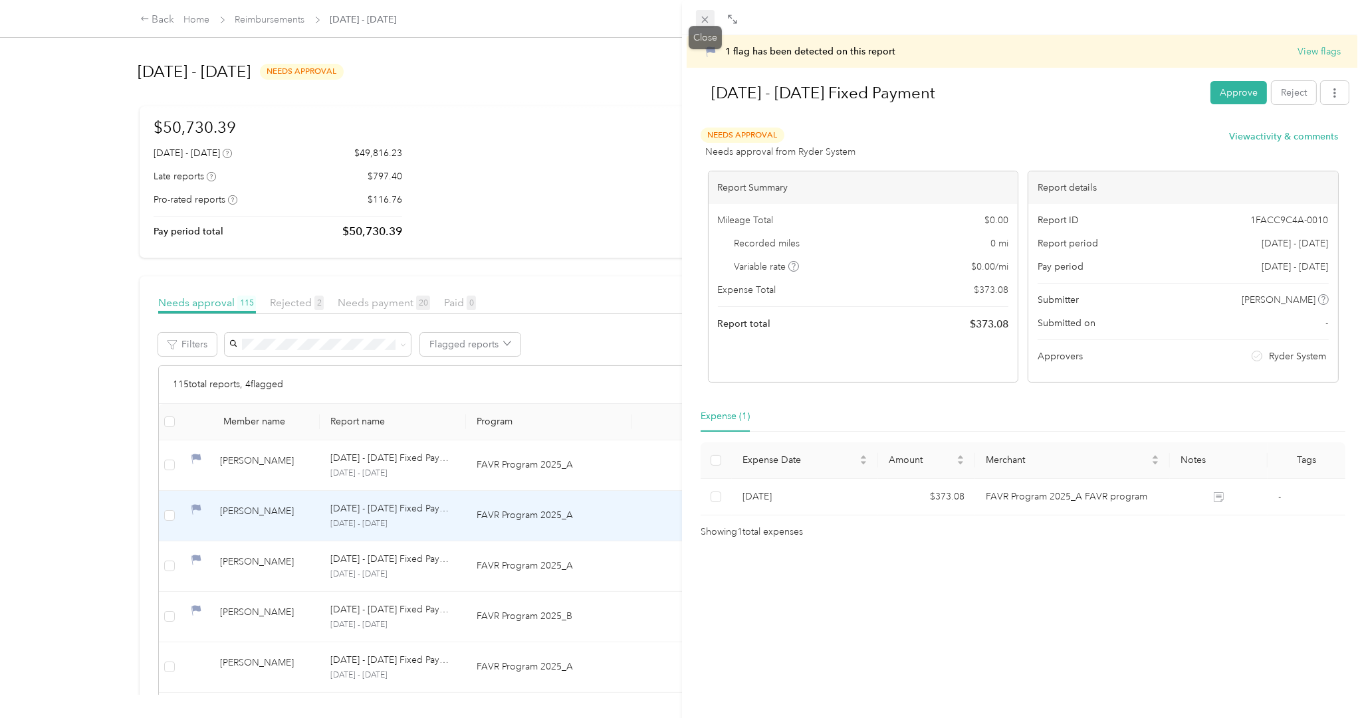
click at [708, 18] on icon at bounding box center [704, 19] width 11 height 11
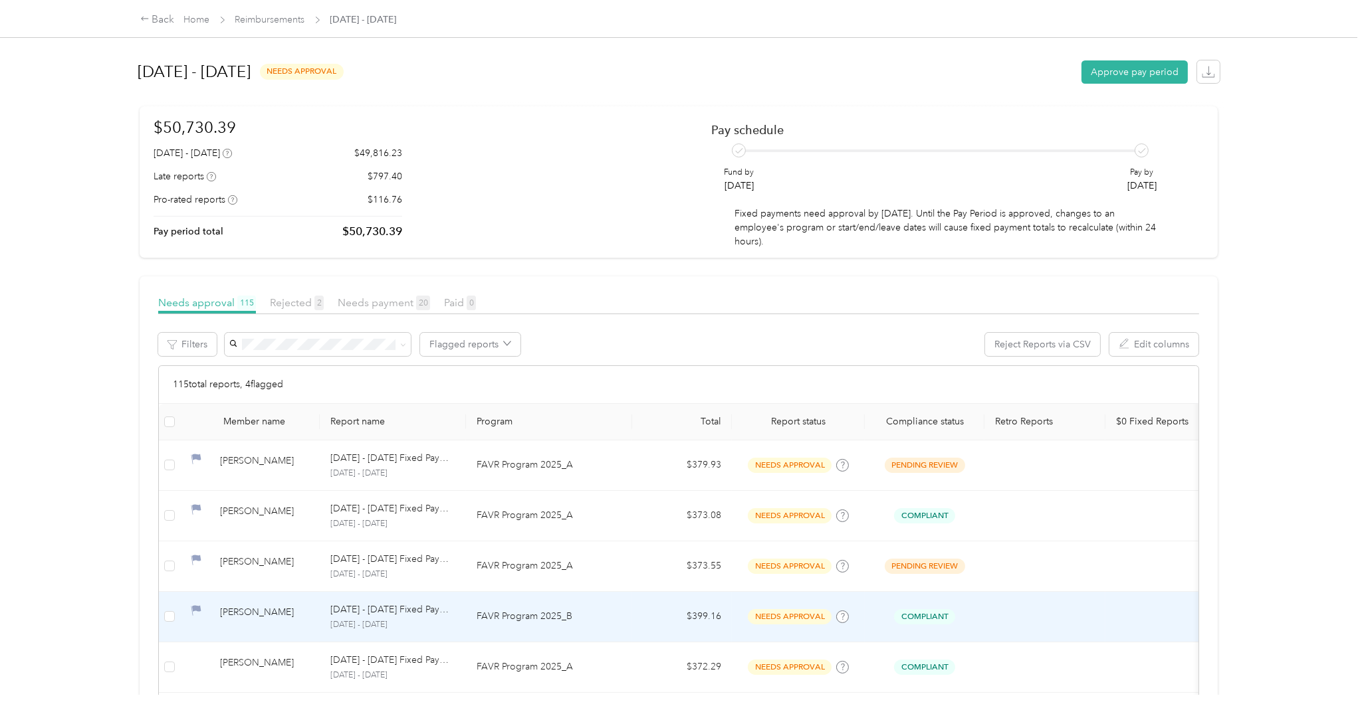
scroll to position [399, 0]
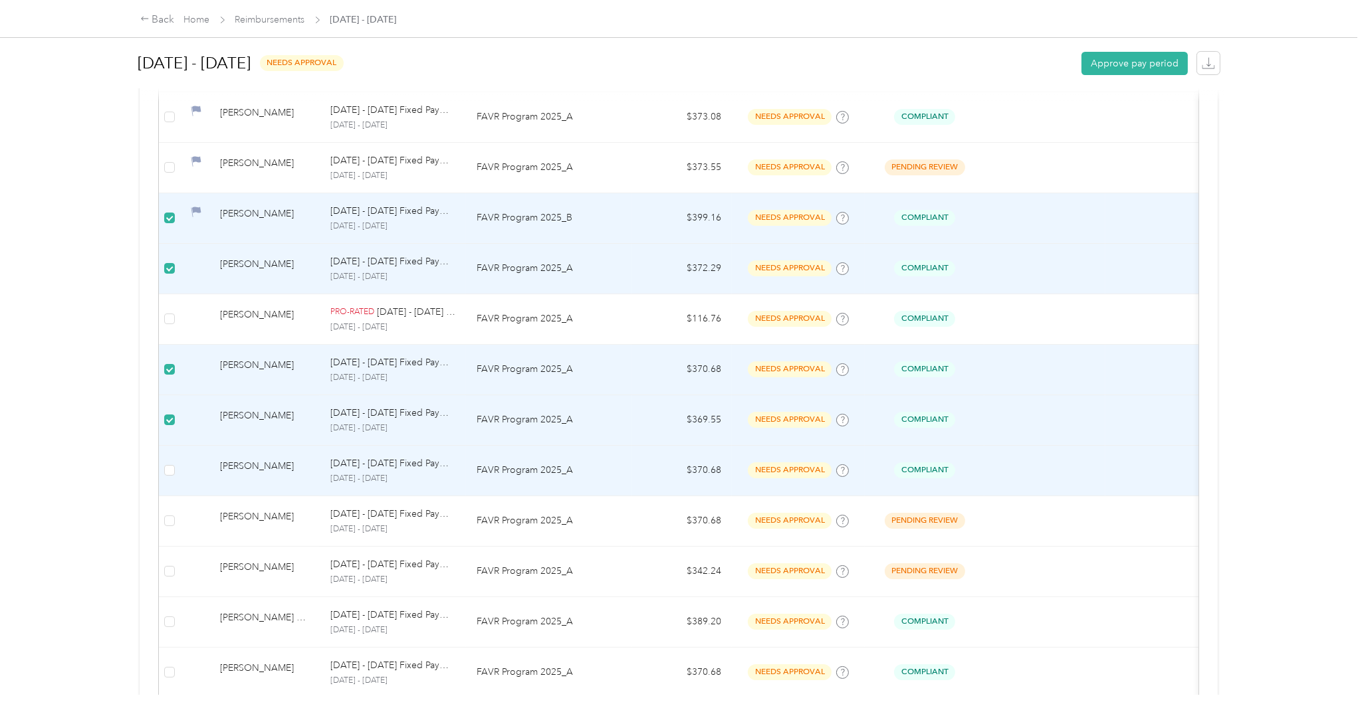
click at [162, 471] on td at bounding box center [169, 471] width 21 height 51
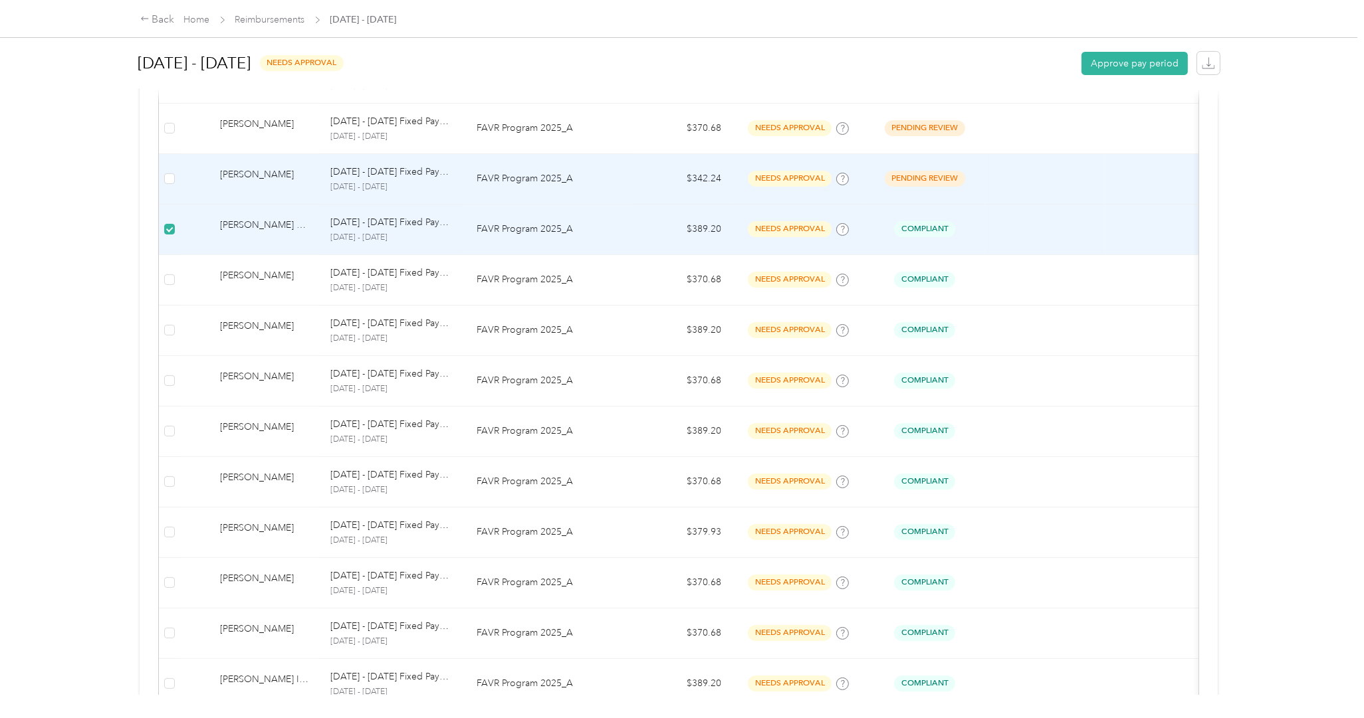
scroll to position [798, 0]
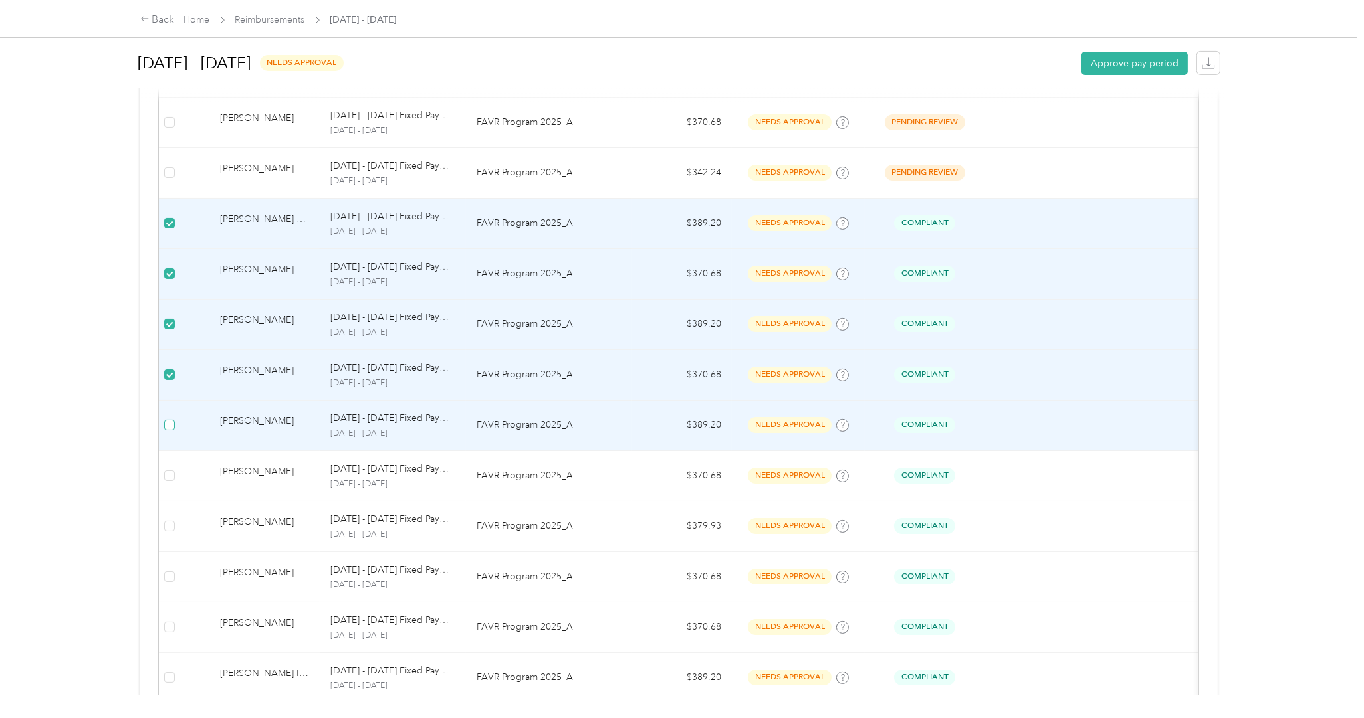
click at [175, 433] on label at bounding box center [169, 425] width 11 height 15
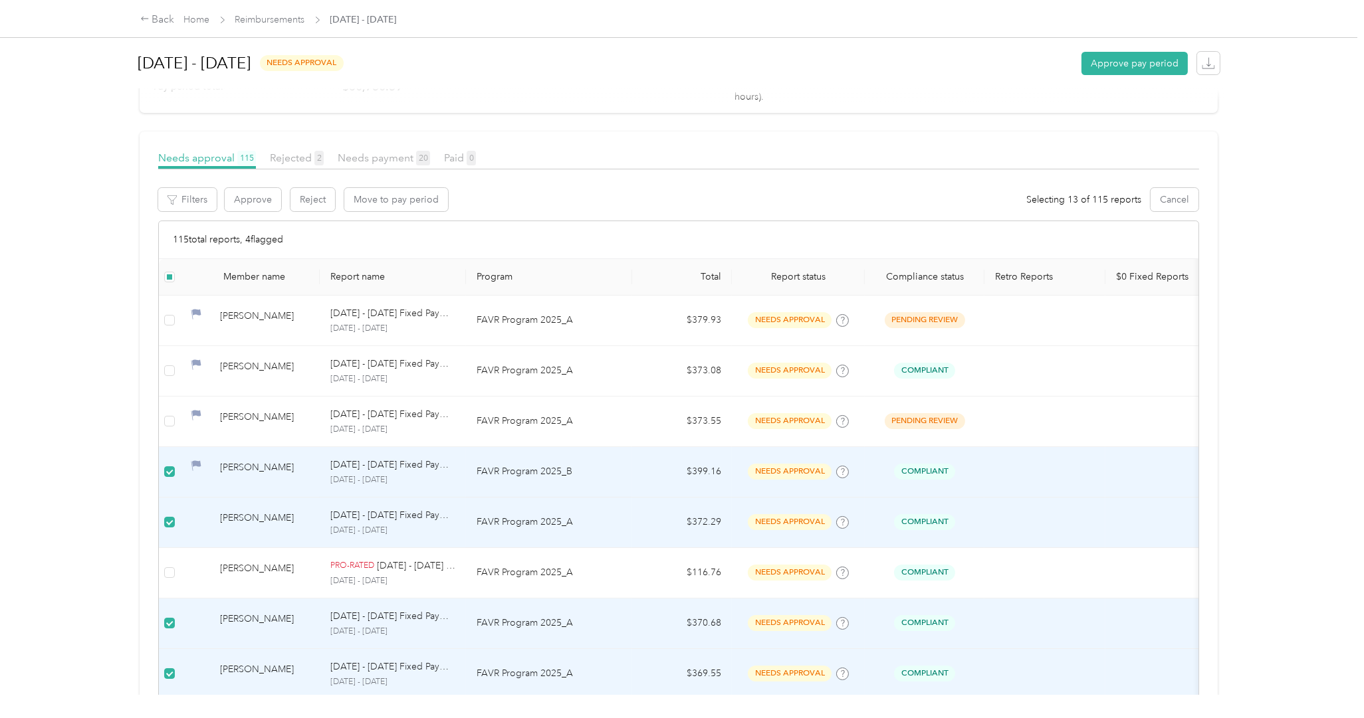
scroll to position [0, 0]
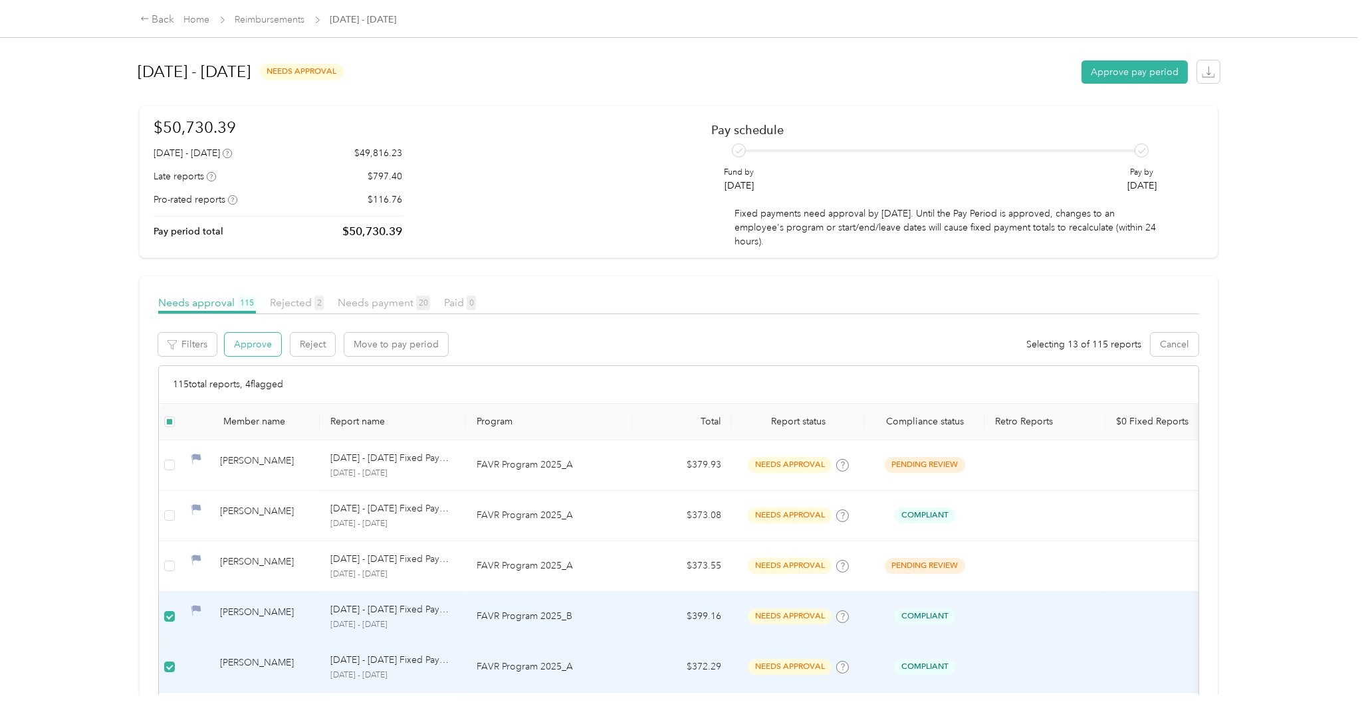
click at [240, 342] on button "Approve" at bounding box center [253, 344] width 56 height 23
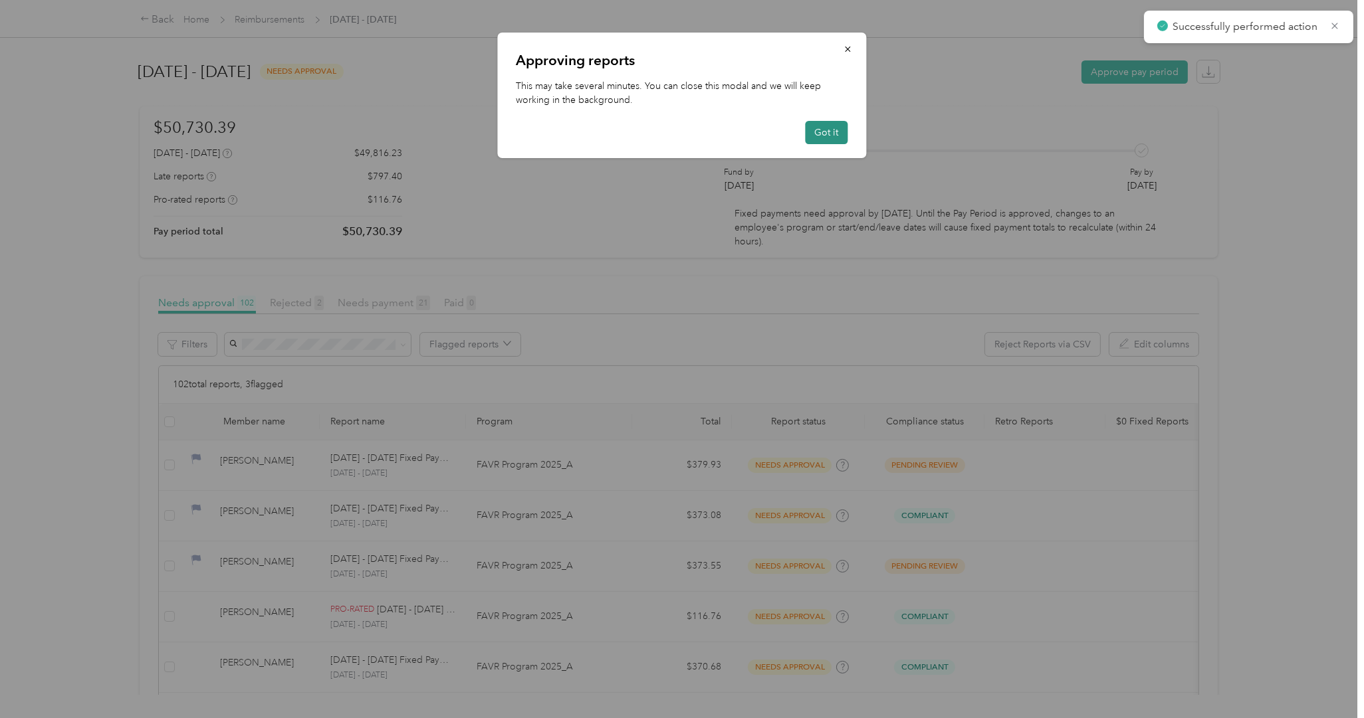
click at [829, 130] on button "Got it" at bounding box center [827, 132] width 43 height 23
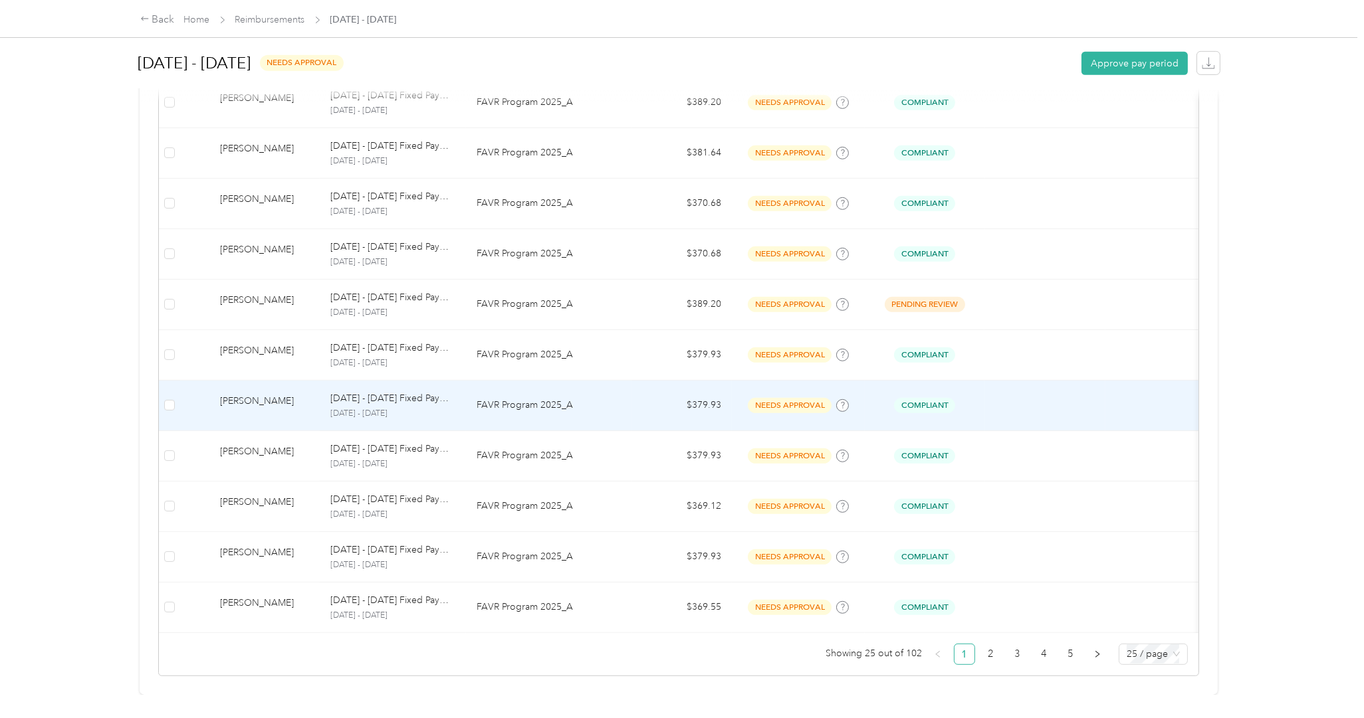
scroll to position [1118, 0]
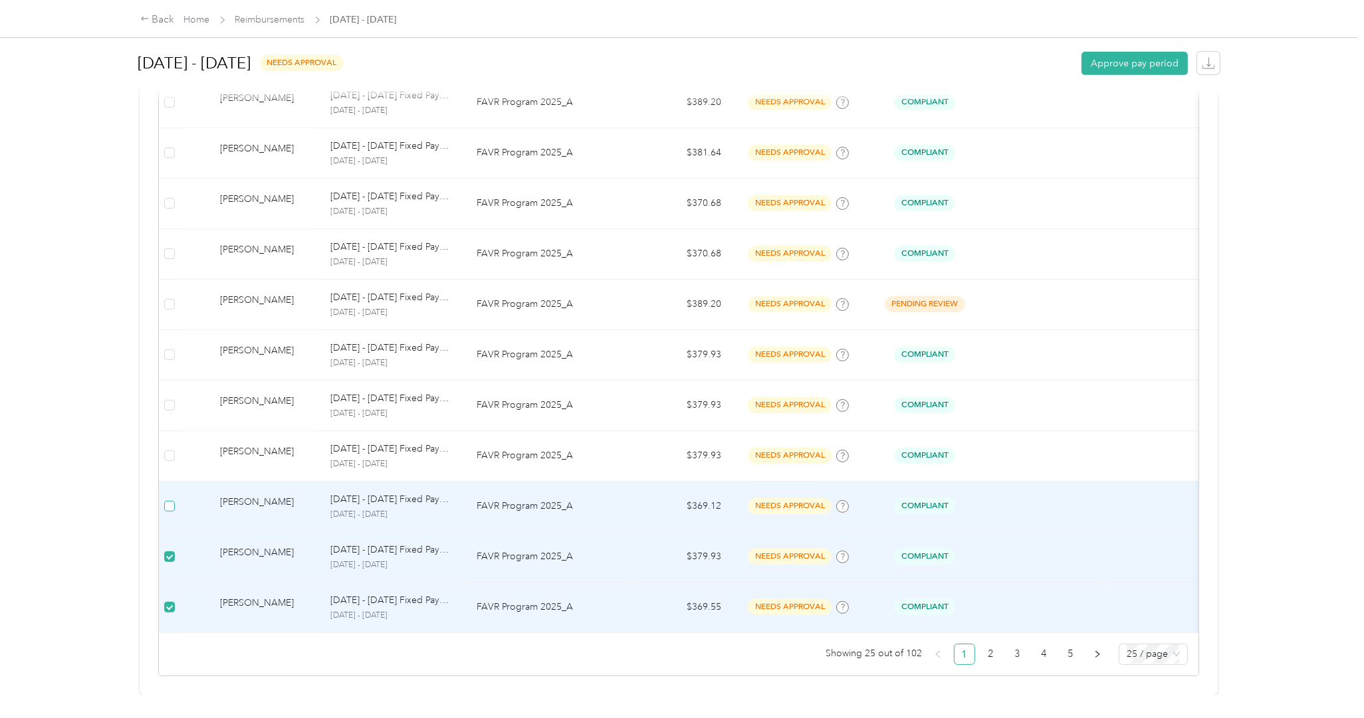
click at [167, 499] on label at bounding box center [169, 506] width 11 height 15
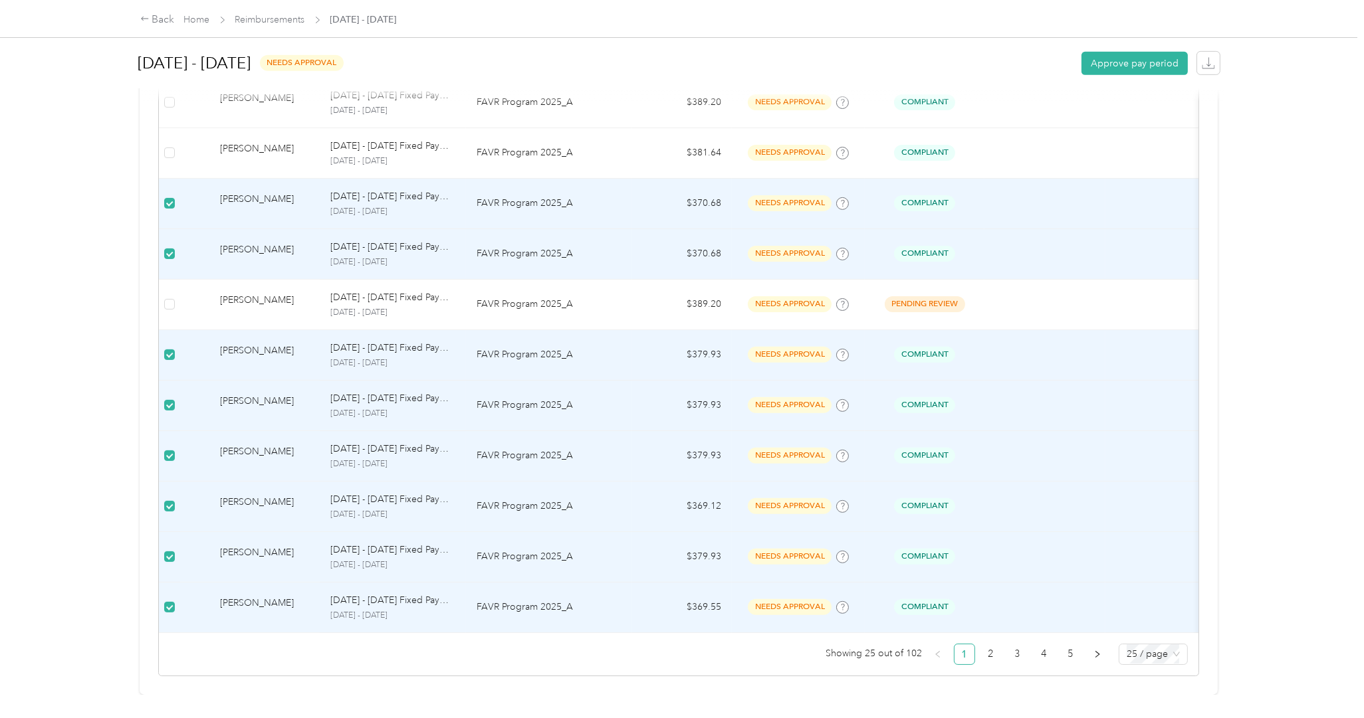
drag, startPoint x: 169, startPoint y: 102, endPoint x: 211, endPoint y: 205, distance: 112.1
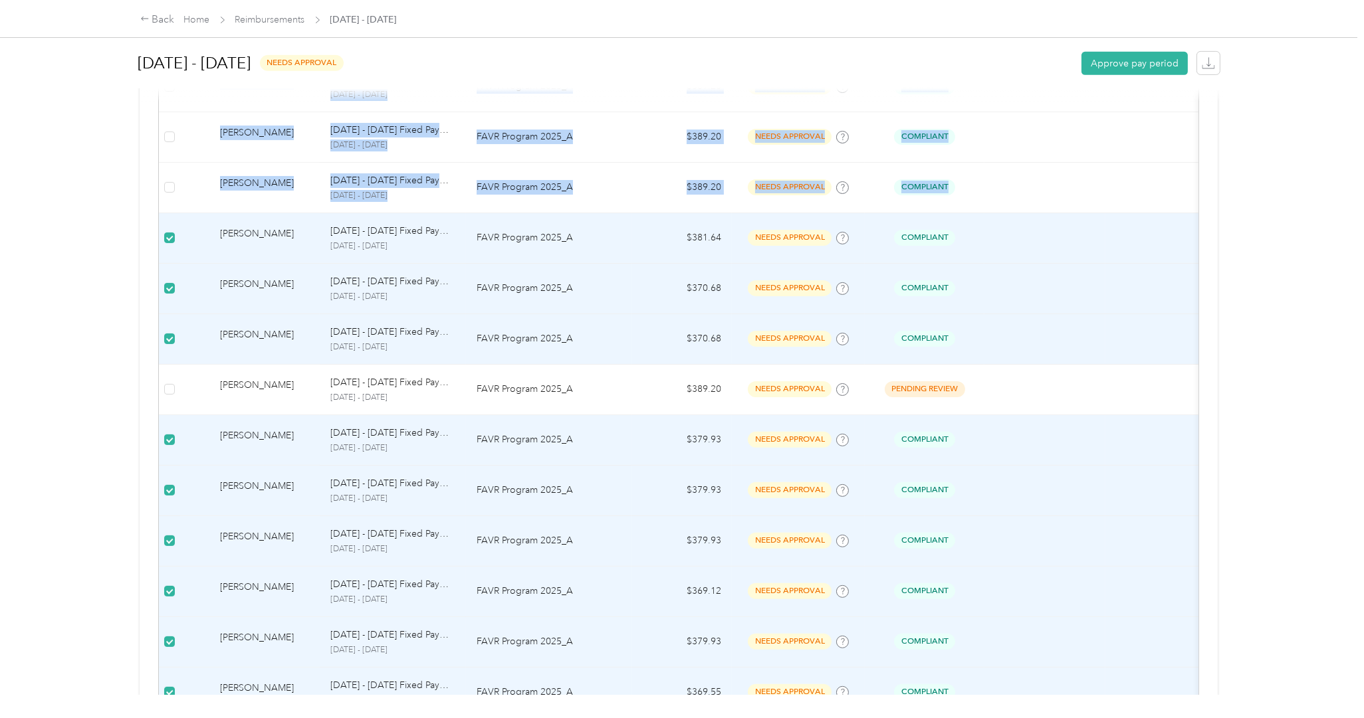
scroll to position [719, 0]
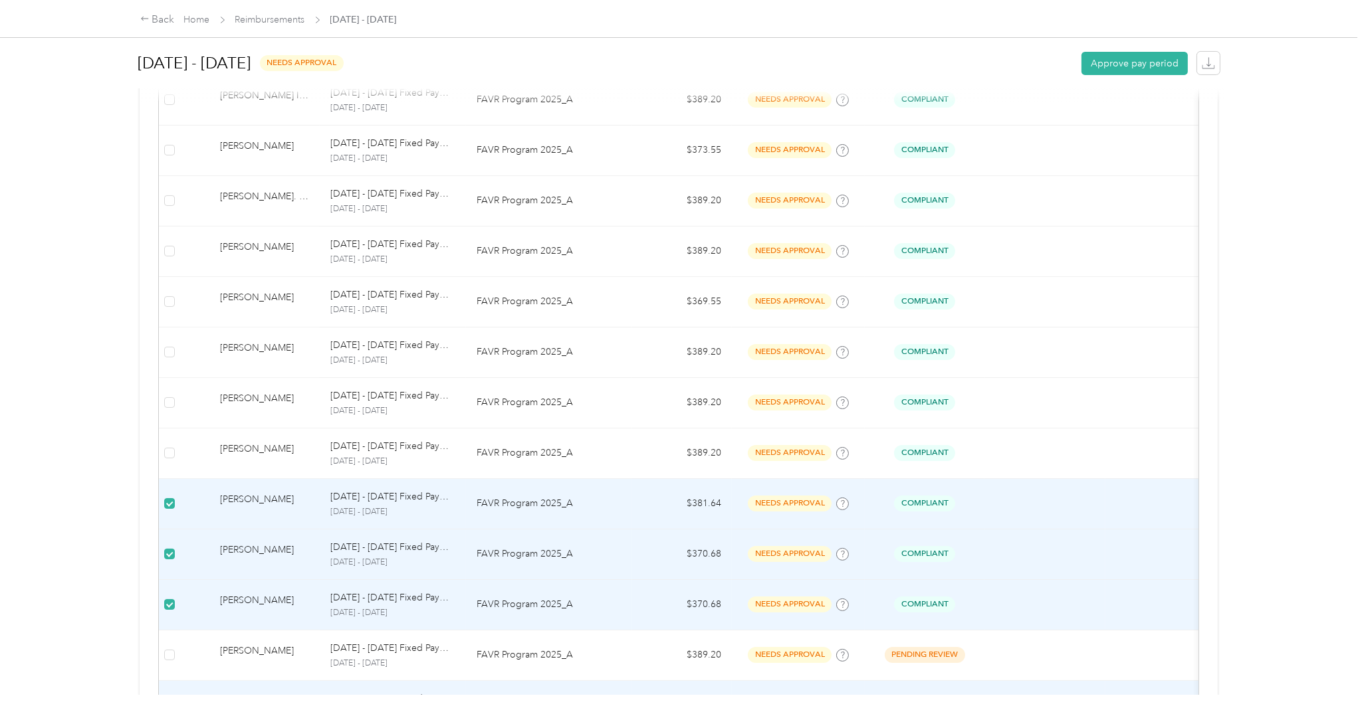
click at [1070, 508] on td at bounding box center [1044, 504] width 121 height 51
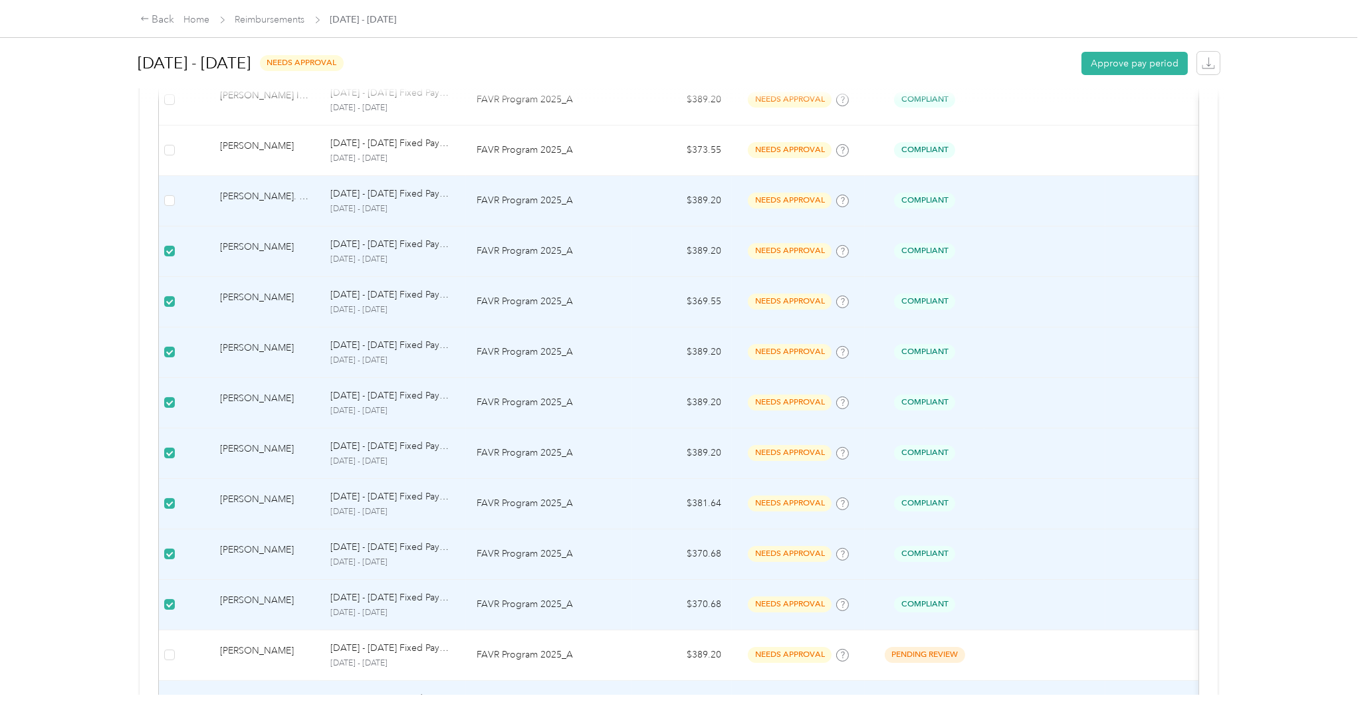
click at [163, 198] on td at bounding box center [169, 201] width 21 height 51
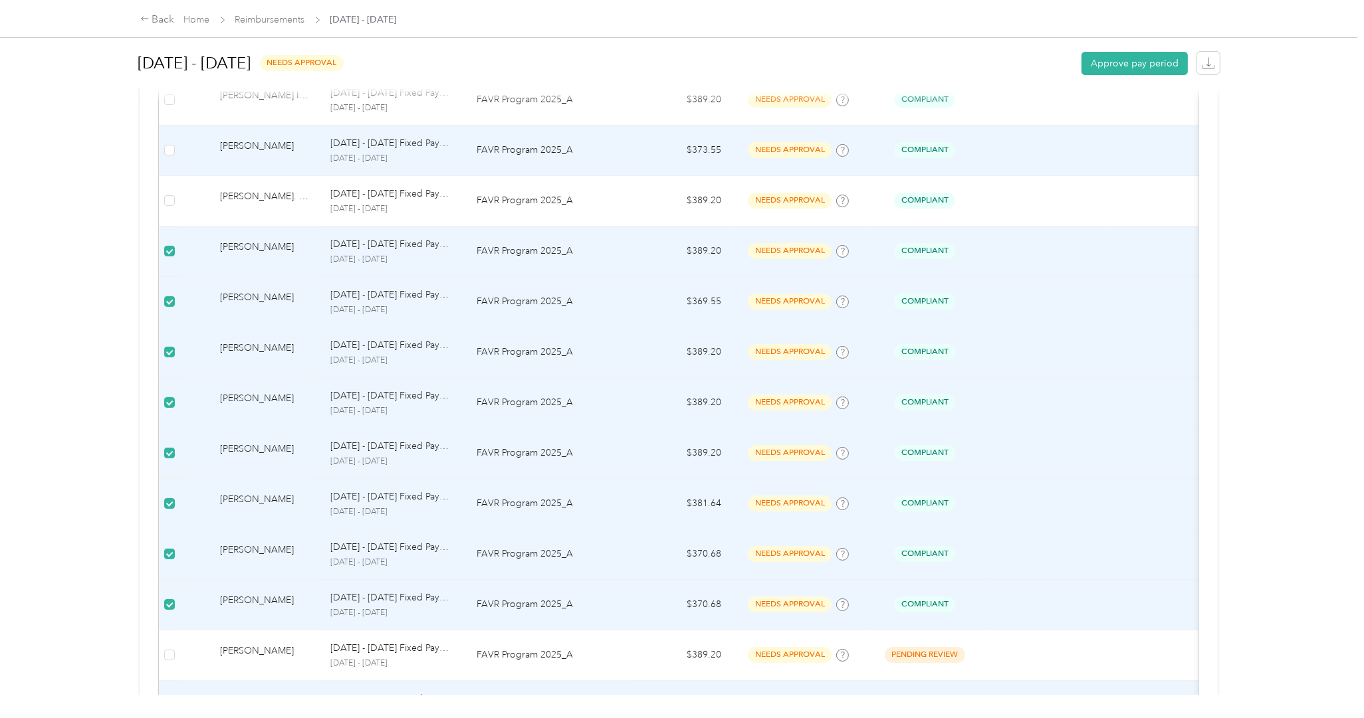
click at [173, 162] on td at bounding box center [169, 151] width 21 height 51
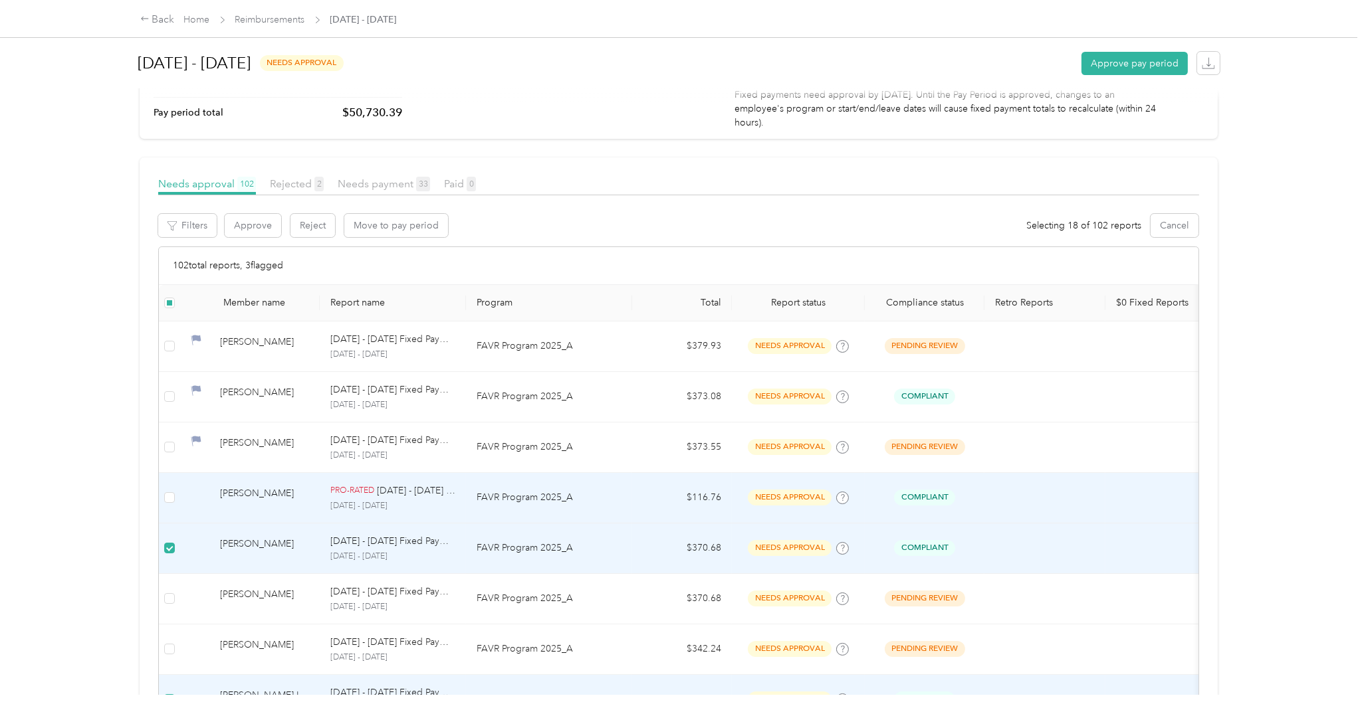
scroll to position [0, 0]
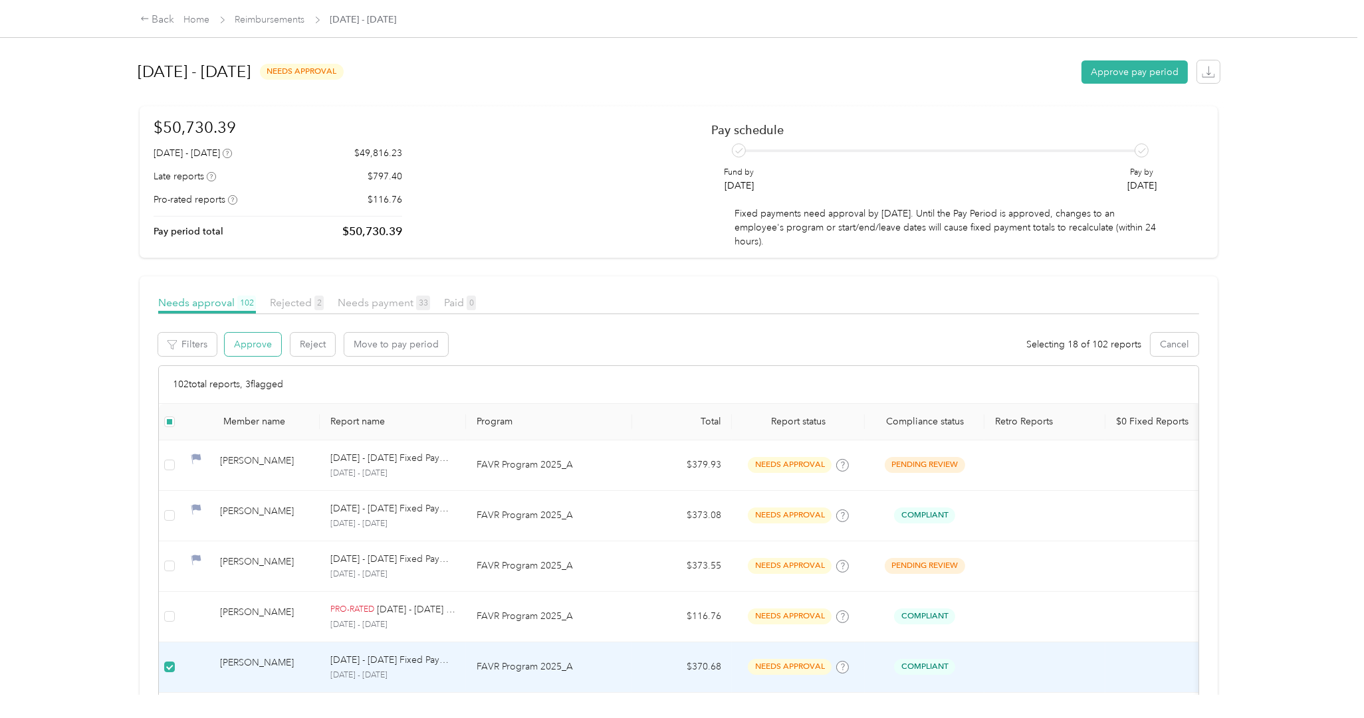
click at [261, 348] on button "Approve" at bounding box center [253, 344] width 56 height 23
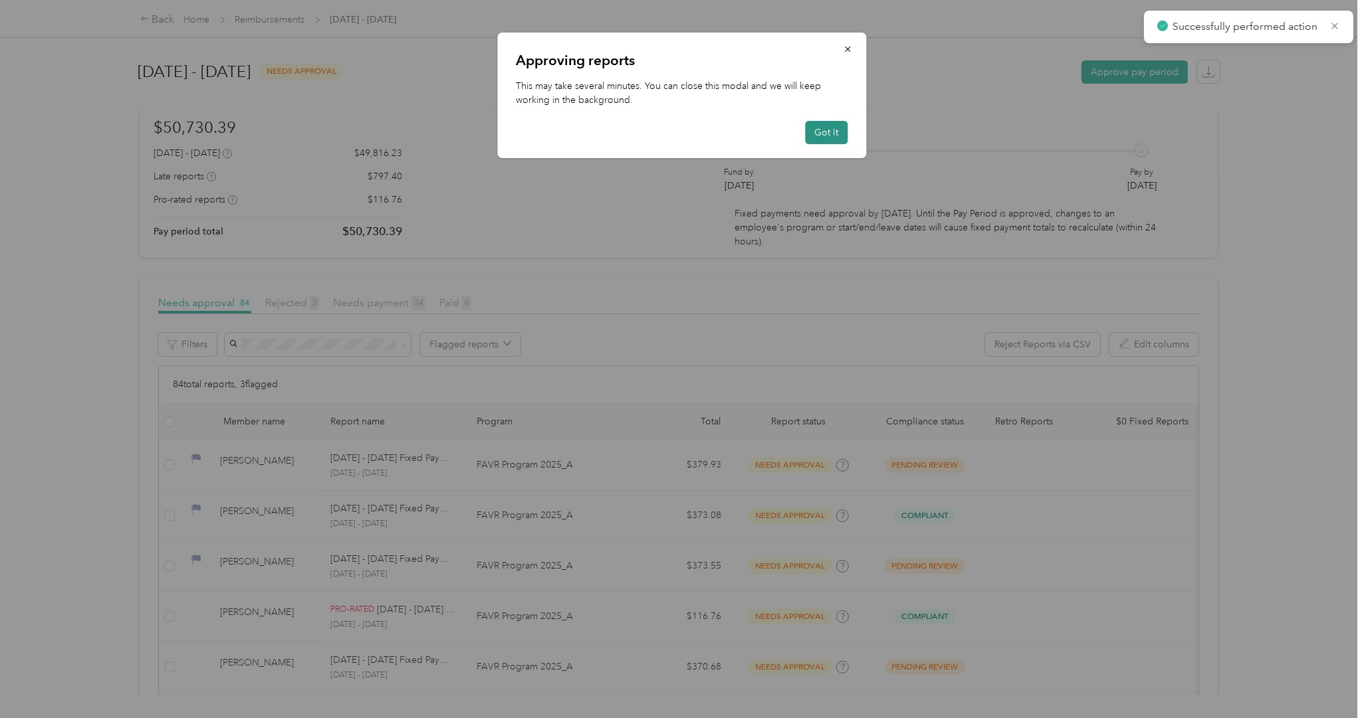
click at [819, 130] on button "Got it" at bounding box center [827, 132] width 43 height 23
